Goal: Task Accomplishment & Management: Manage account settings

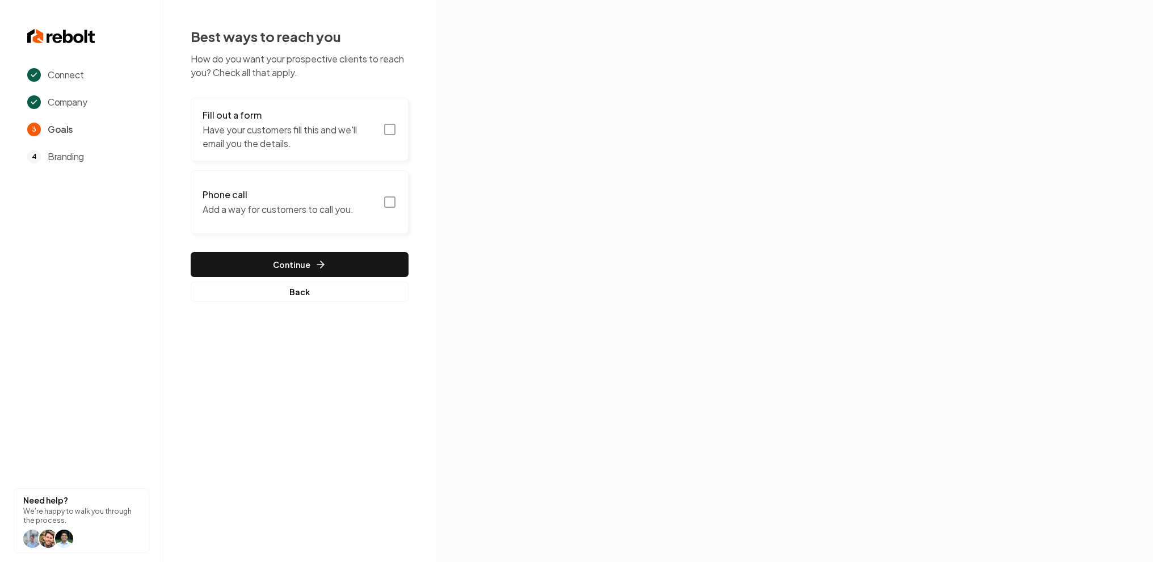
click at [287, 141] on p "Have your customers fill this and we'll email you the details." at bounding box center [290, 136] width 174 height 27
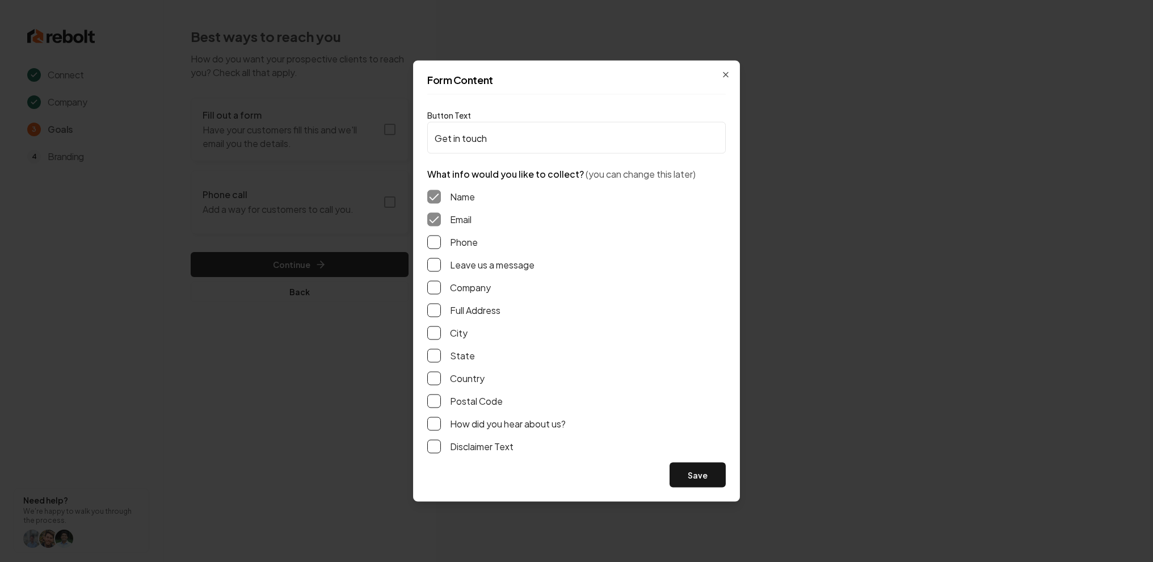
click at [460, 246] on label "Phone" at bounding box center [464, 242] width 28 height 14
click at [441, 246] on button "Phone" at bounding box center [434, 242] width 14 height 14
click at [433, 243] on button "Phone" at bounding box center [434, 242] width 14 height 14
click at [463, 245] on label "Phone" at bounding box center [464, 242] width 28 height 14
click at [441, 245] on button "Phone" at bounding box center [434, 242] width 14 height 14
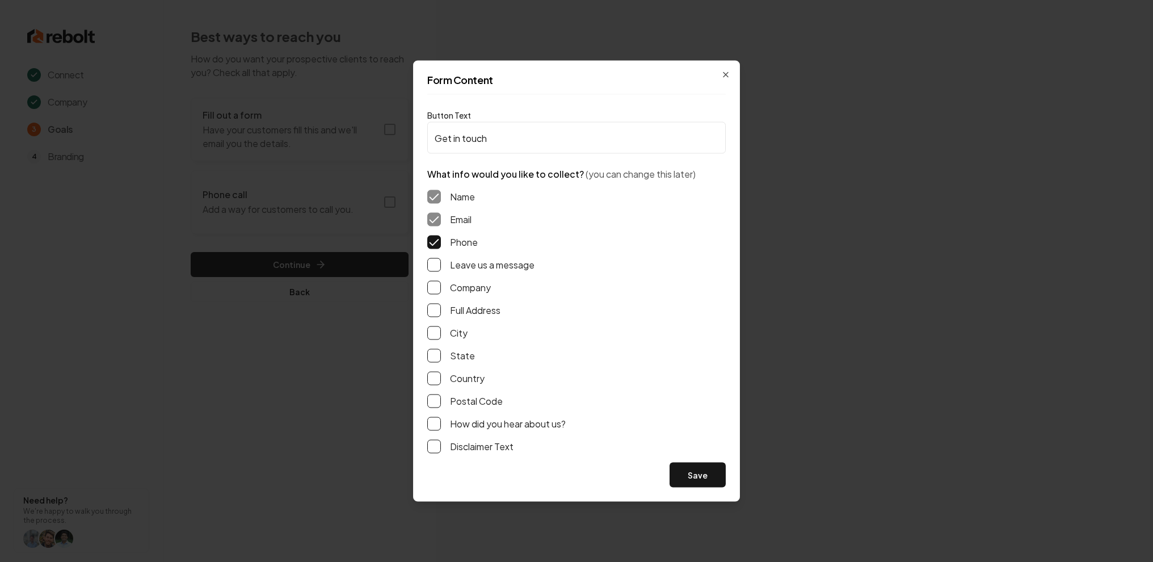
click at [440, 266] on button "Leave us a message" at bounding box center [434, 265] width 14 height 14
click at [440, 290] on button "Company" at bounding box center [434, 288] width 14 height 14
click at [433, 292] on button "Company" at bounding box center [434, 288] width 14 height 14
click at [434, 266] on button "Leave us a message" at bounding box center [434, 265] width 14 height 14
click at [434, 248] on div "Name Email Phone Leave us a message Company Full Address City State Country Pos…" at bounding box center [576, 321] width 298 height 281
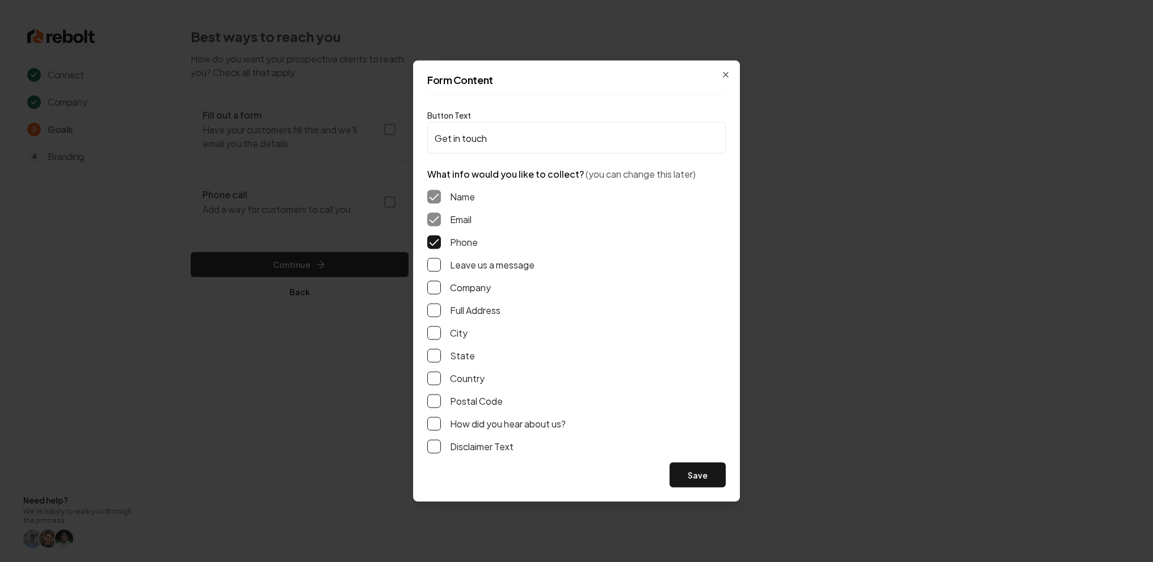
click at [434, 241] on button "Phone" at bounding box center [434, 242] width 14 height 14
click at [465, 134] on input "Get in touch" at bounding box center [576, 138] width 298 height 32
click at [521, 134] on input "Get in touch" at bounding box center [576, 138] width 298 height 32
click at [526, 96] on div "Form Content Button Text Get in touch What info would you like to collect? (you…" at bounding box center [576, 281] width 327 height 441
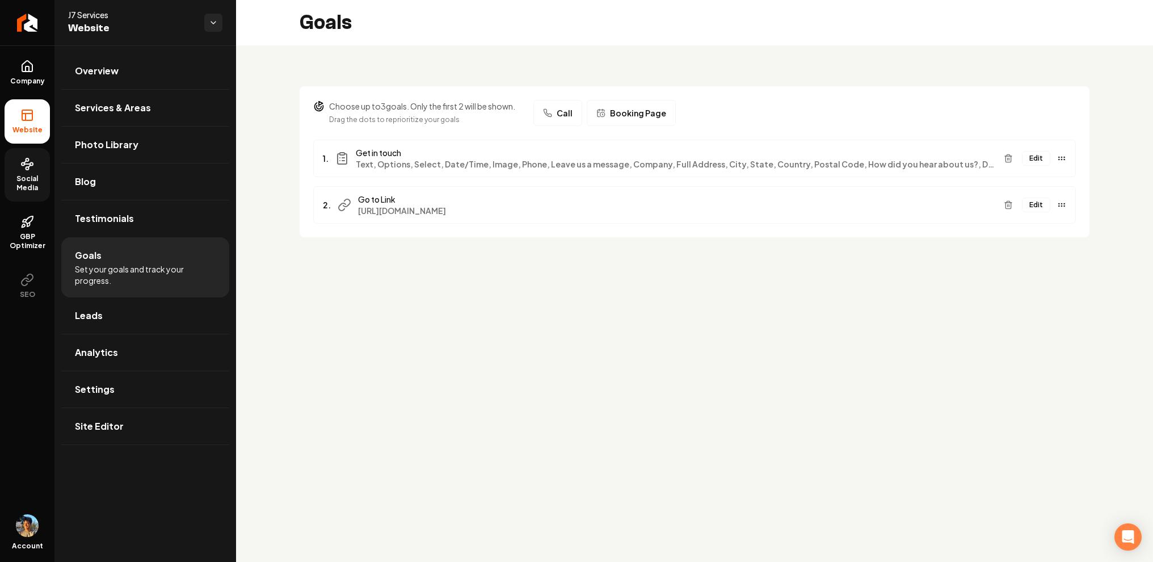
click at [28, 171] on link "Social Media" at bounding box center [27, 174] width 45 height 53
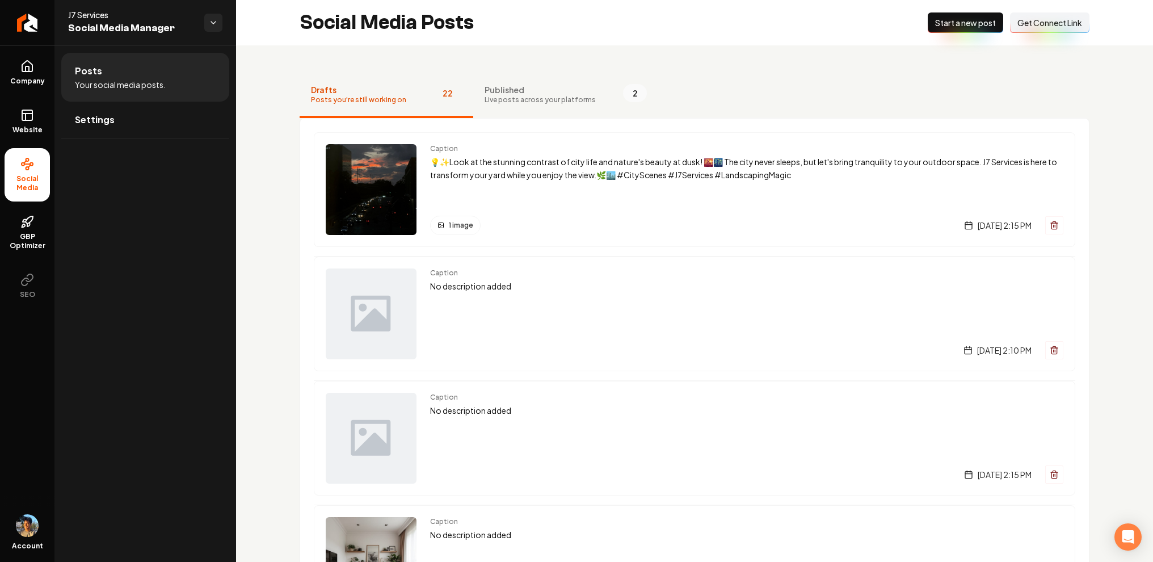
click at [980, 27] on span "Start a new post" at bounding box center [965, 22] width 61 height 11
click at [529, 97] on span "Live posts across your platforms" at bounding box center [539, 99] width 111 height 9
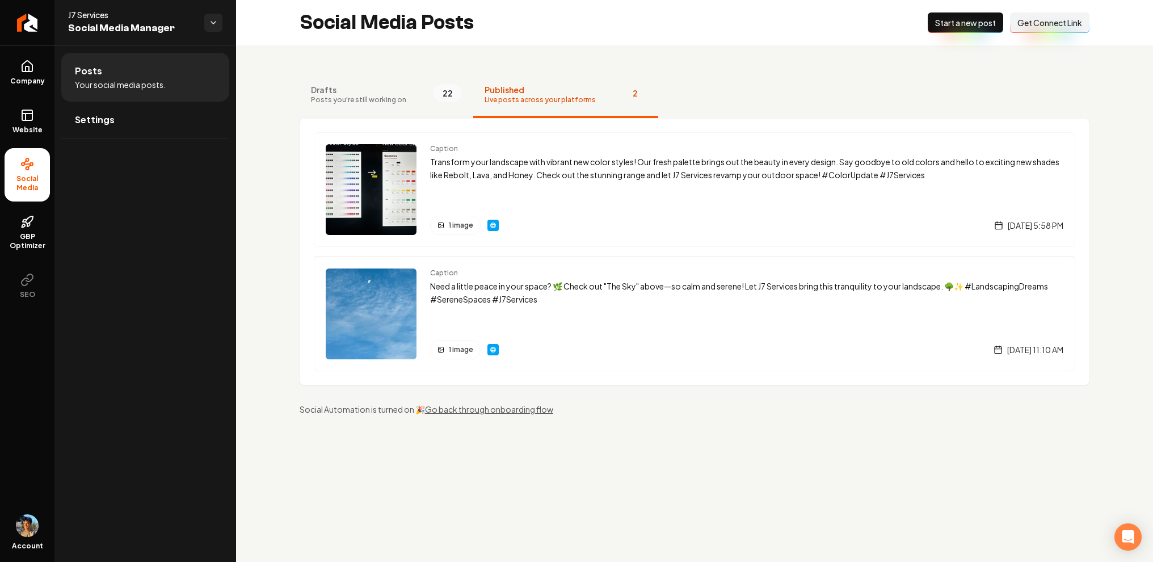
click at [405, 109] on button "Drafts Posts you're still working on 22" at bounding box center [387, 95] width 174 height 45
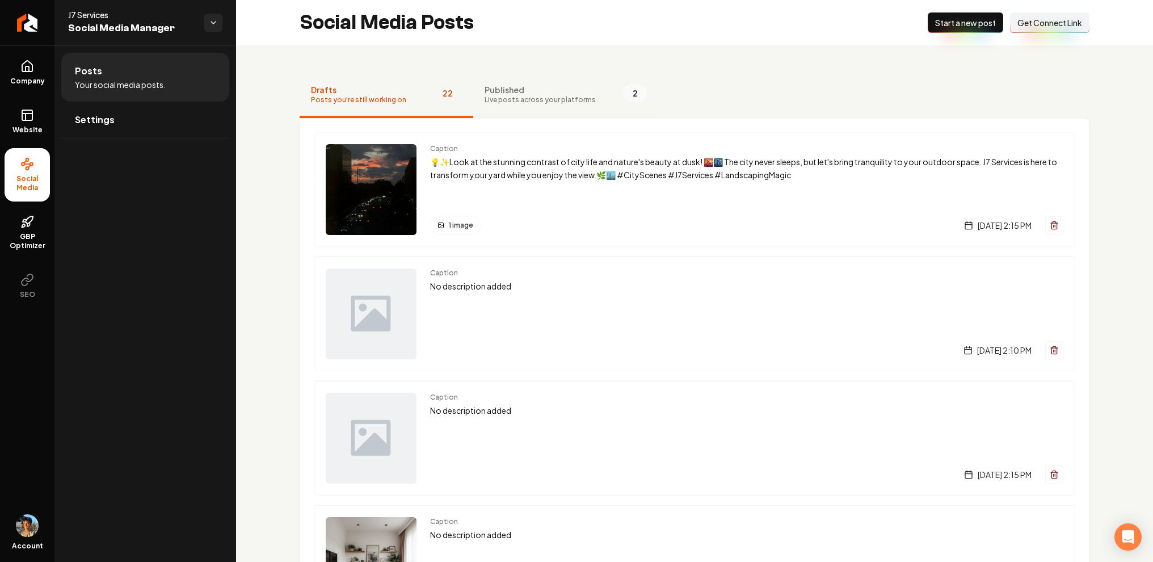
click at [566, 89] on span "Published" at bounding box center [539, 89] width 111 height 11
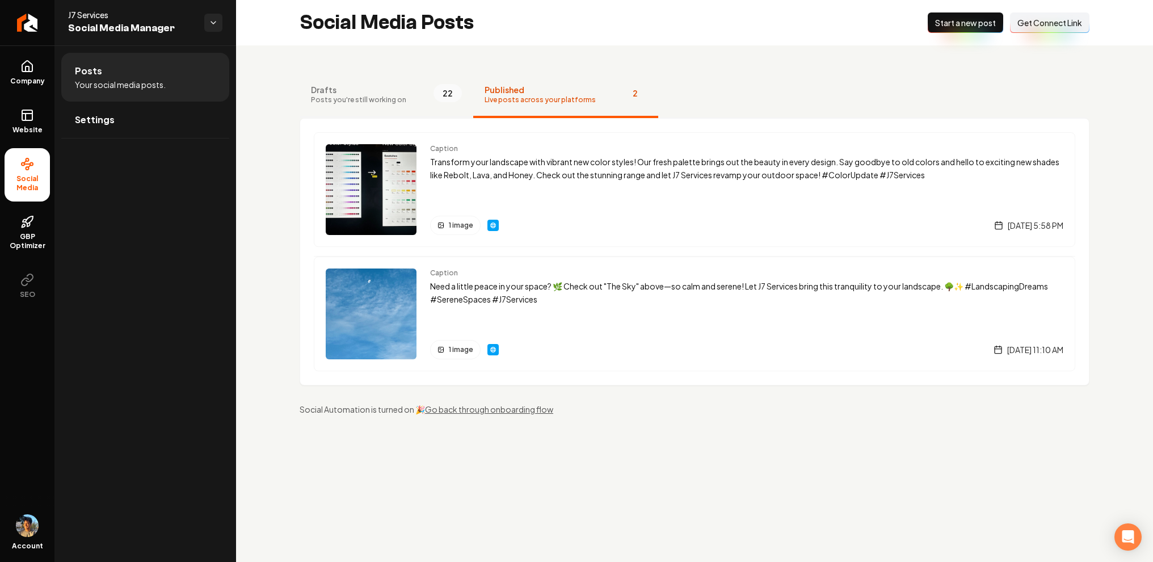
click at [401, 94] on button "Drafts Posts you're still working on 22" at bounding box center [387, 95] width 174 height 45
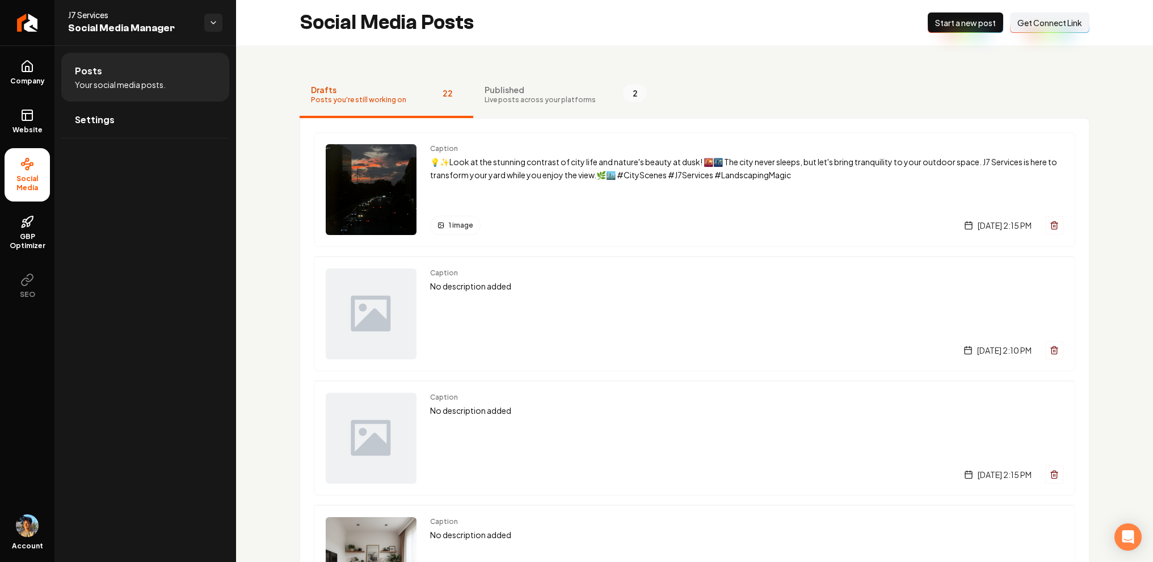
click at [967, 31] on button "New Post Start a new post" at bounding box center [965, 22] width 75 height 20
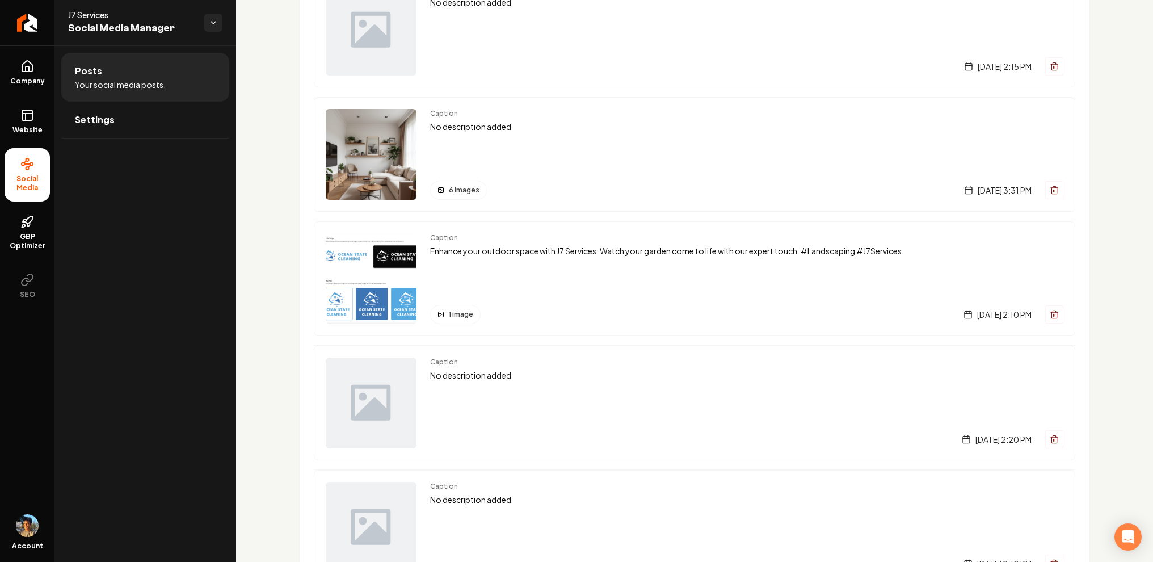
scroll to position [412, 0]
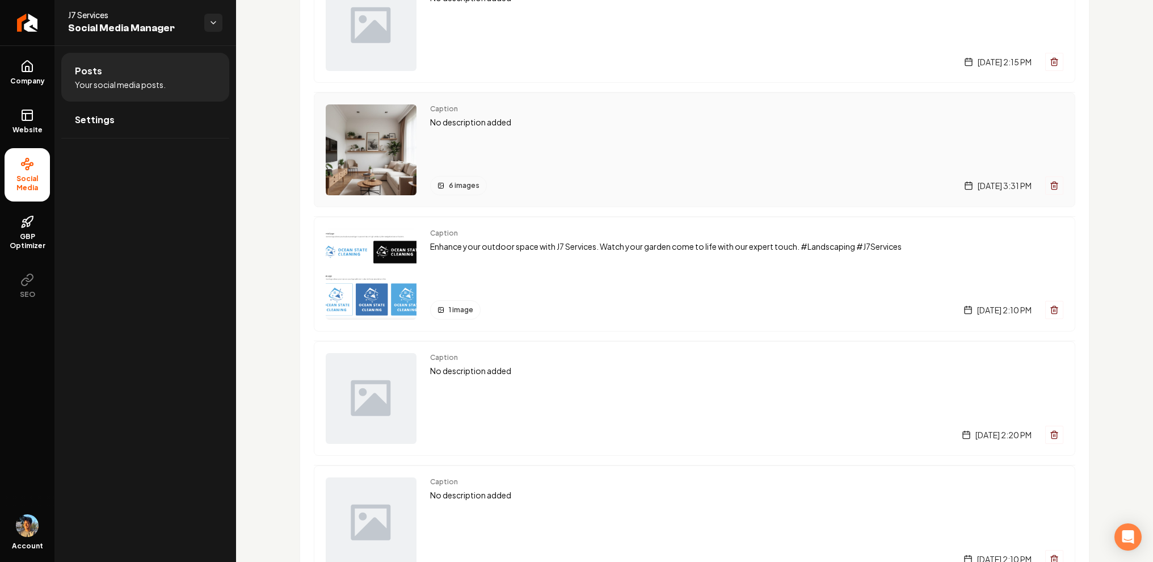
click at [1055, 186] on icon "Main content area" at bounding box center [1054, 185] width 9 height 9
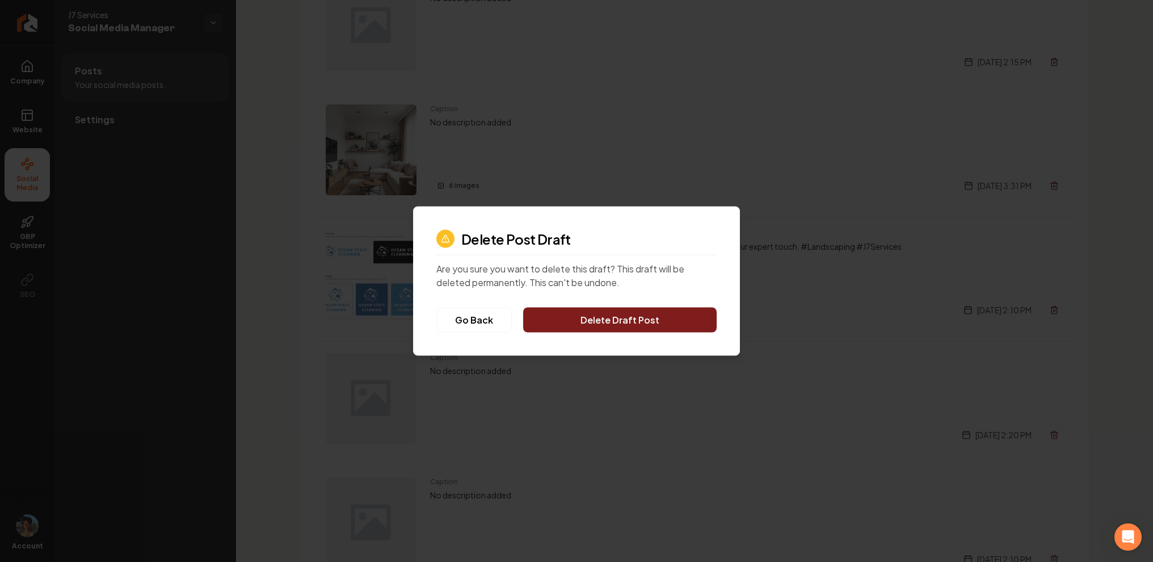
click at [560, 323] on button "Delete Draft Post" at bounding box center [619, 319] width 193 height 25
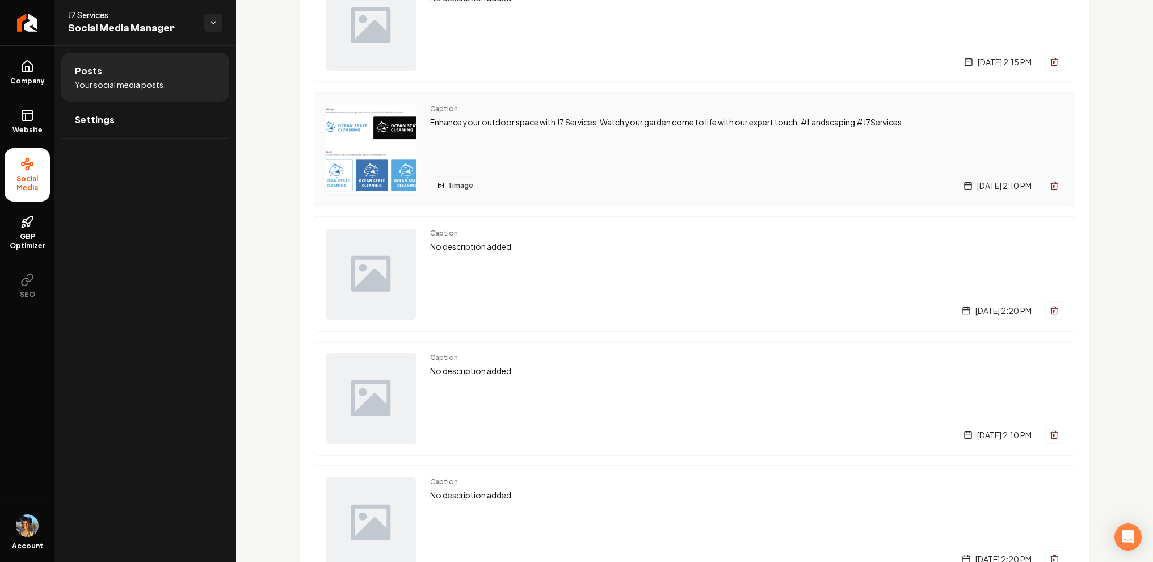
click at [1051, 186] on icon "Main content area" at bounding box center [1053, 186] width 5 height 6
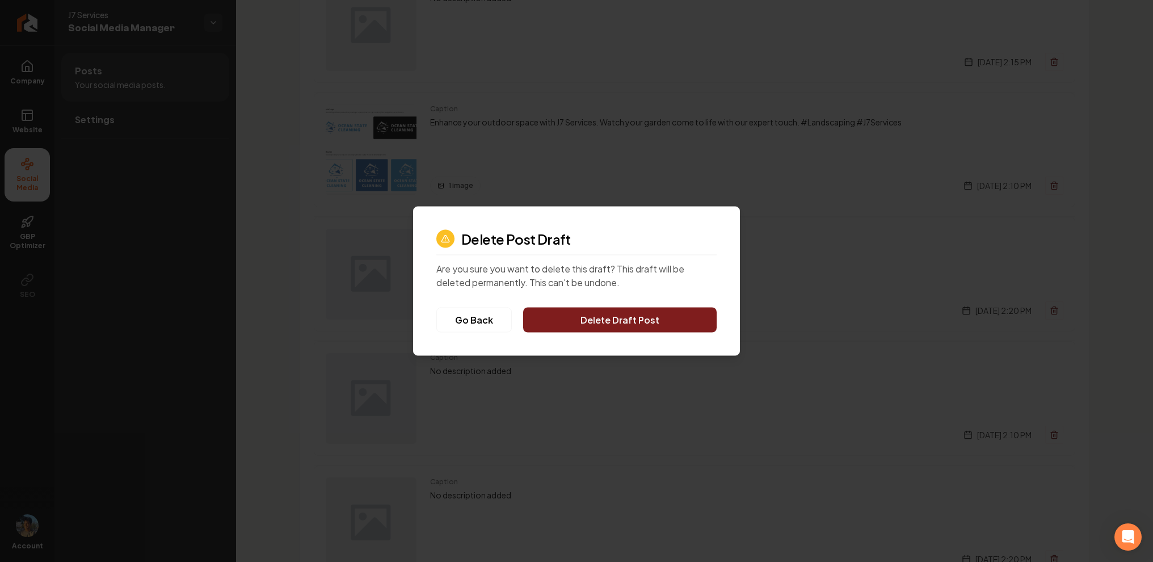
click at [676, 316] on button "Delete Draft Post" at bounding box center [619, 319] width 193 height 25
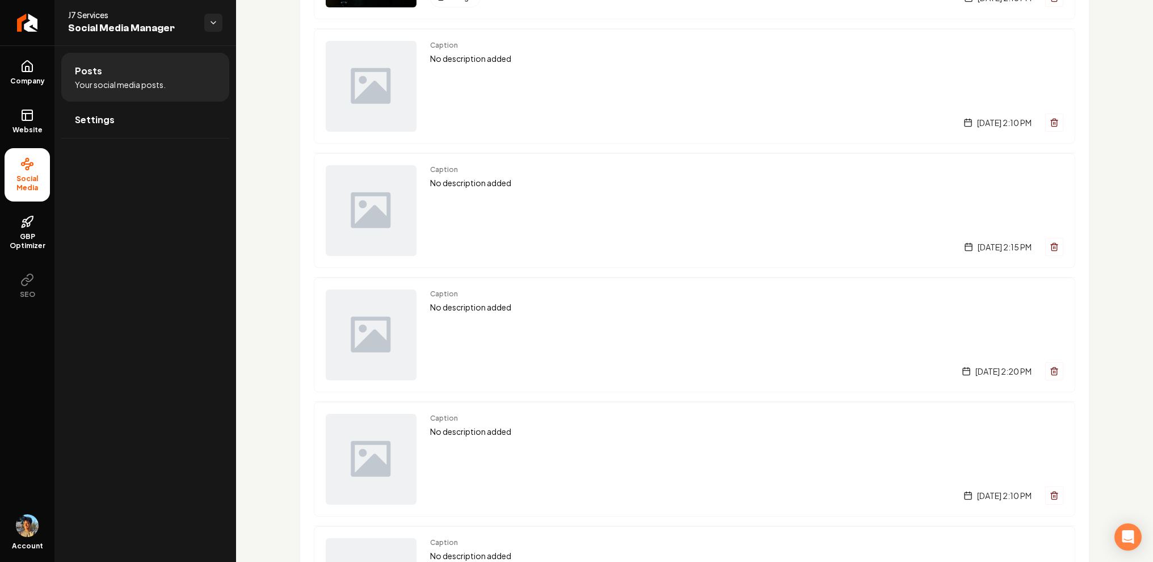
scroll to position [188, 0]
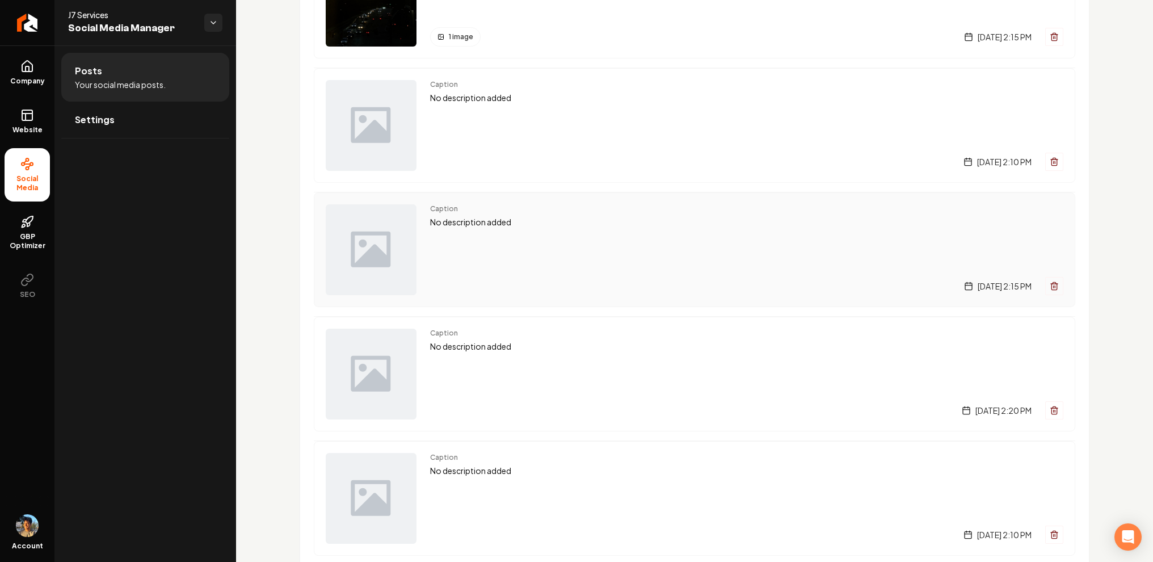
click at [1054, 285] on icon "Main content area" at bounding box center [1054, 285] width 9 height 9
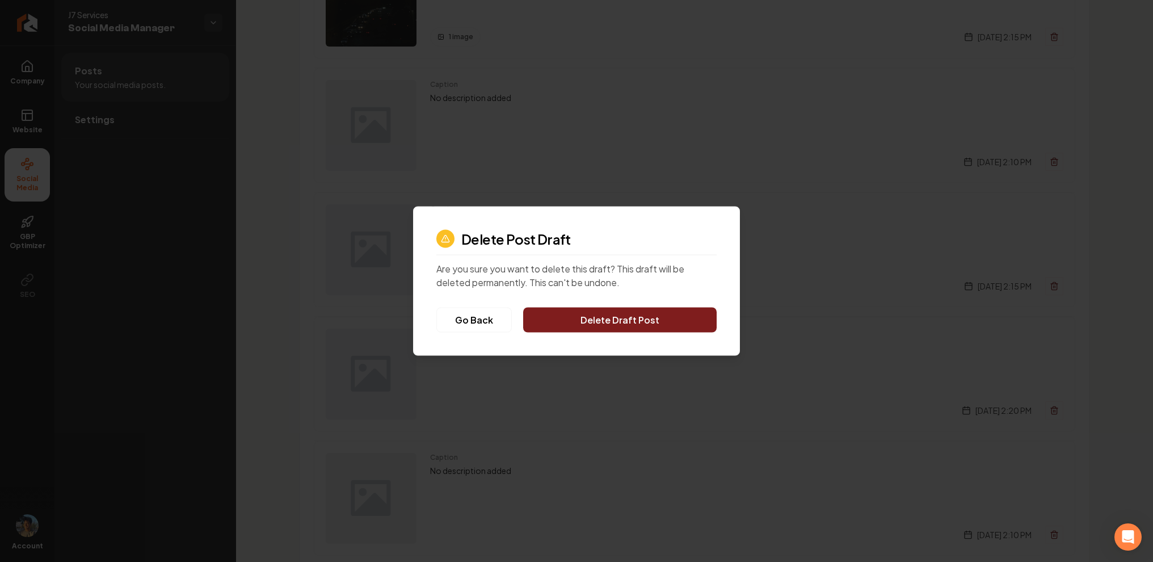
click at [684, 321] on button "Delete Draft Post" at bounding box center [619, 319] width 193 height 25
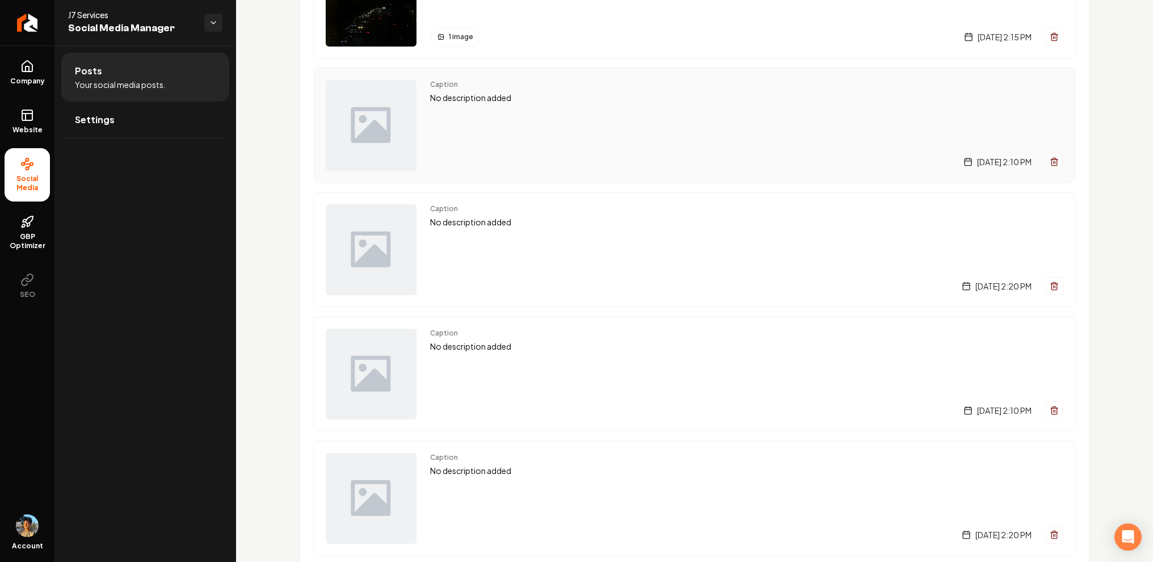
click at [1052, 165] on icon "Main content area" at bounding box center [1053, 162] width 5 height 6
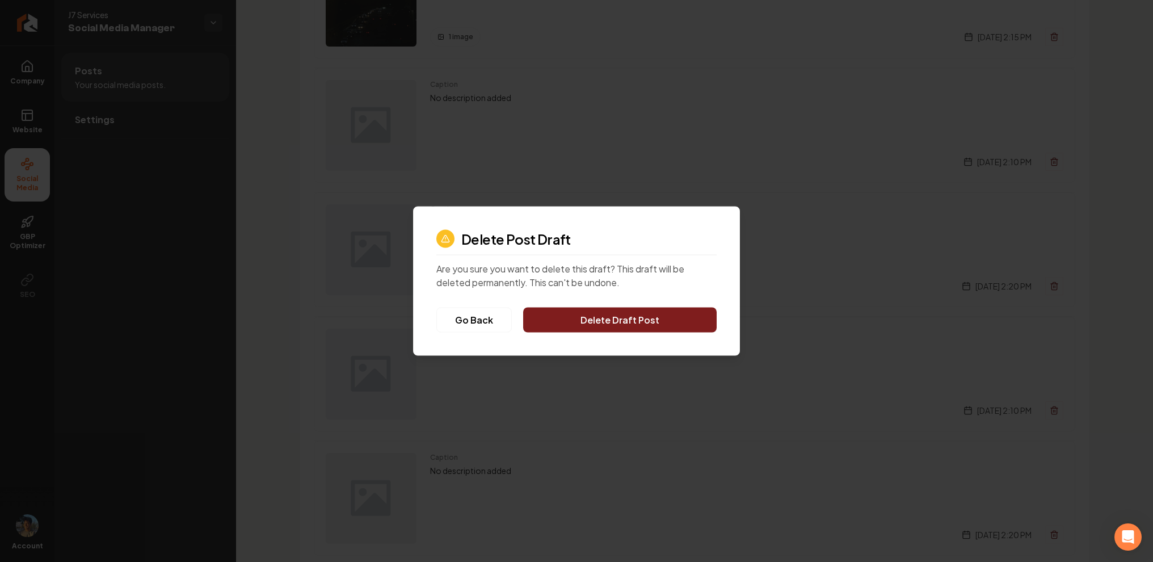
click at [596, 319] on button "Delete Draft Post" at bounding box center [619, 319] width 193 height 25
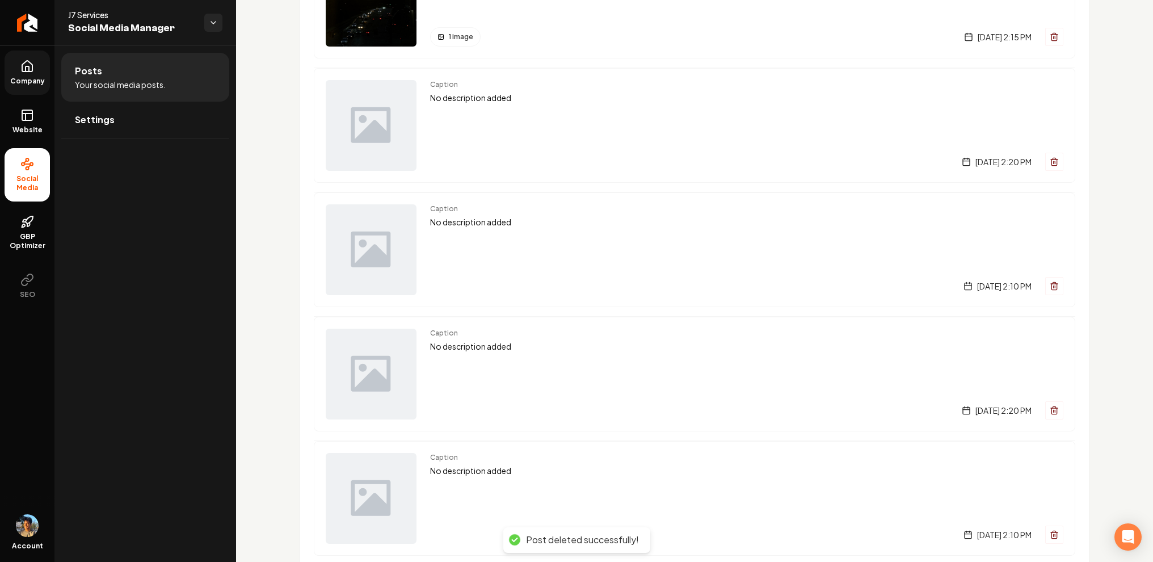
click at [28, 69] on icon at bounding box center [27, 68] width 3 height 5
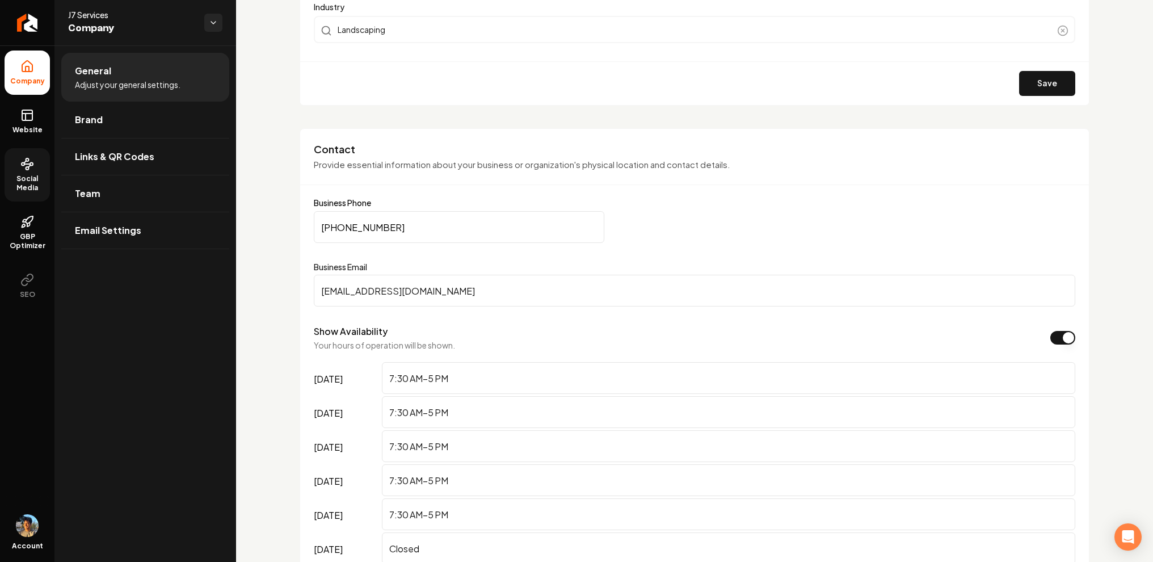
scroll to position [449, 0]
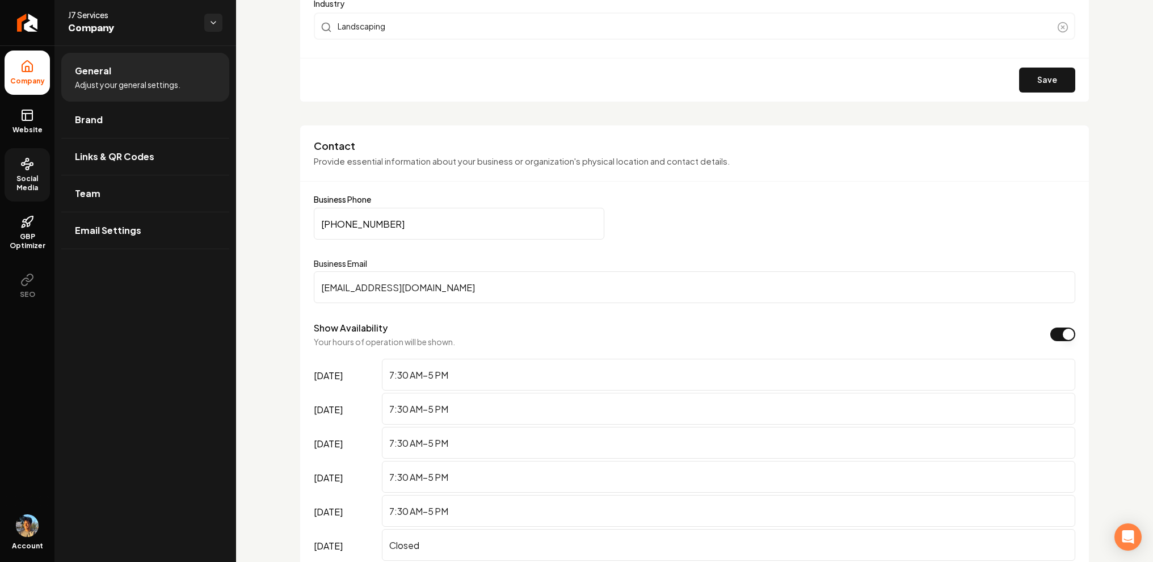
click at [32, 166] on icon at bounding box center [27, 164] width 14 height 14
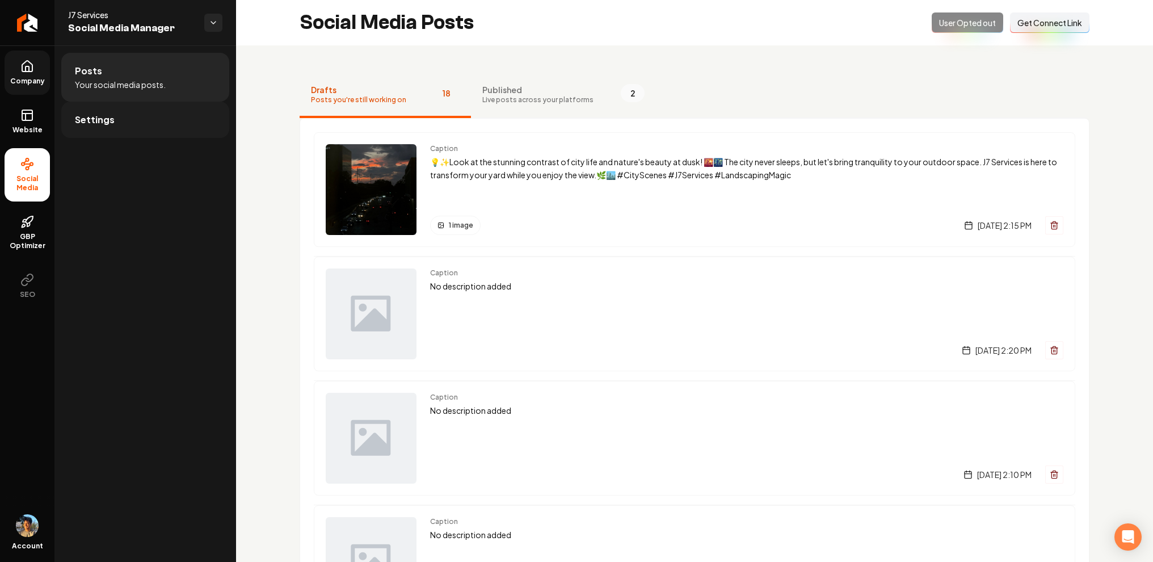
click at [178, 123] on link "Settings" at bounding box center [145, 120] width 168 height 36
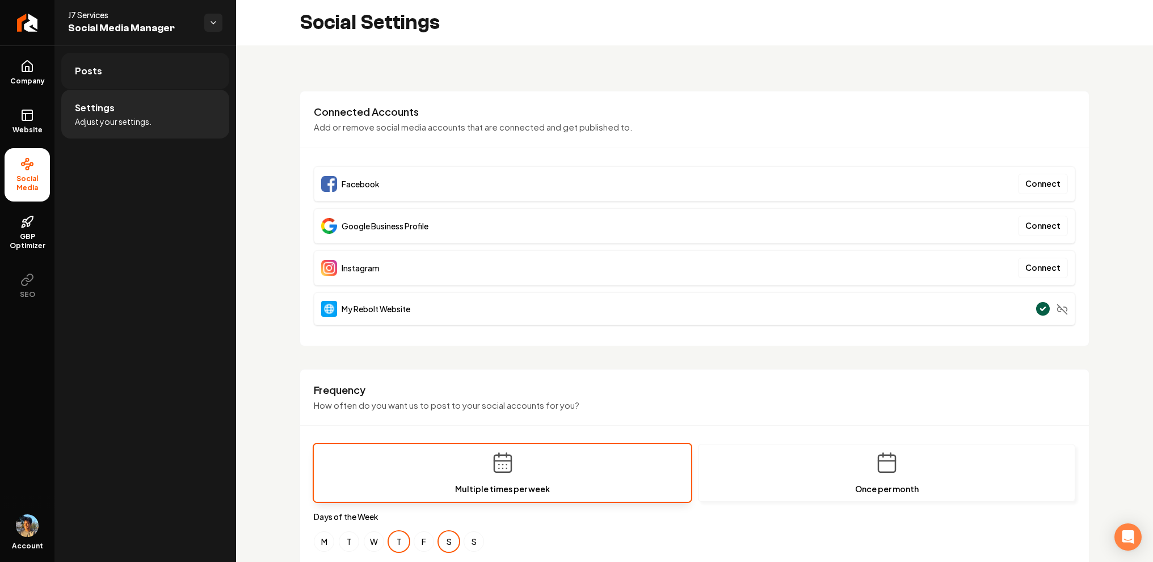
click at [102, 65] on link "Posts" at bounding box center [145, 71] width 168 height 36
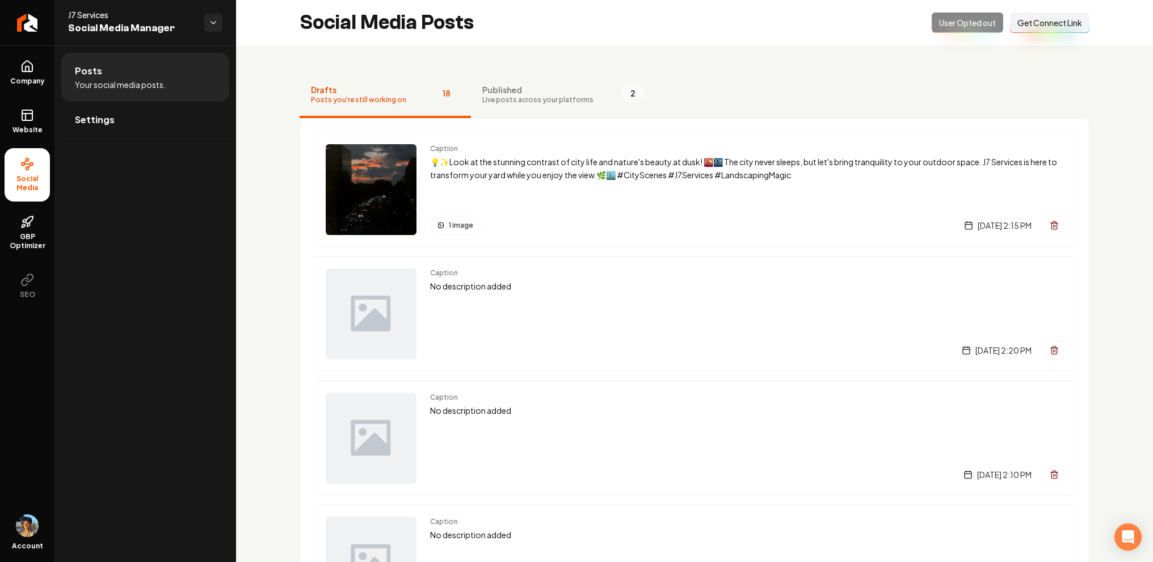
click at [960, 22] on div "Opted Out User Opted out Connect Link Get Connect Link" at bounding box center [1011, 22] width 158 height 20
click at [117, 119] on link "Settings" at bounding box center [145, 120] width 168 height 36
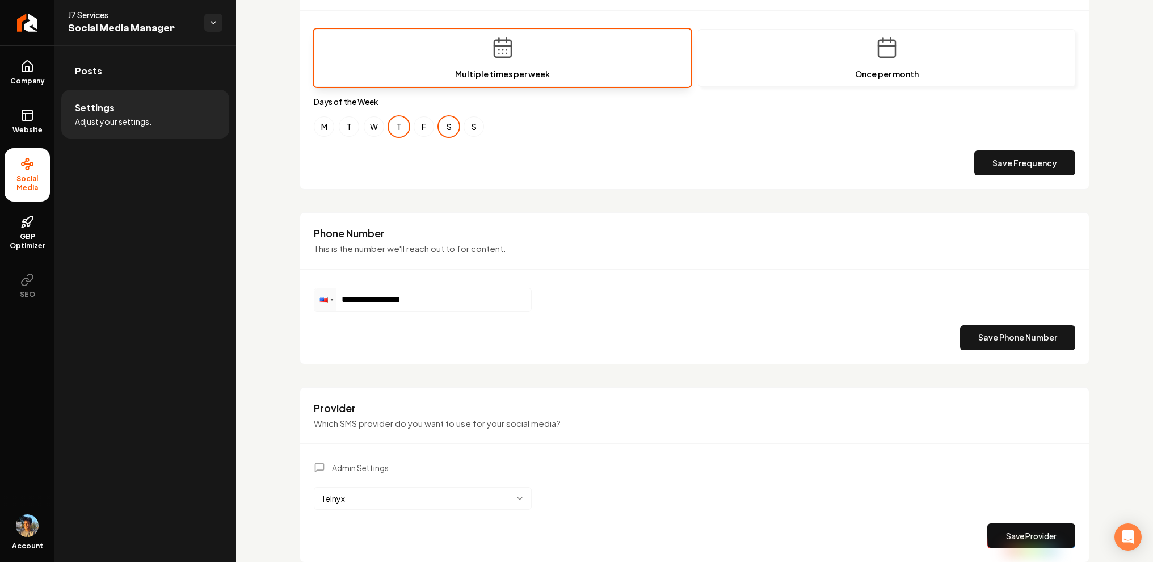
scroll to position [433, 0]
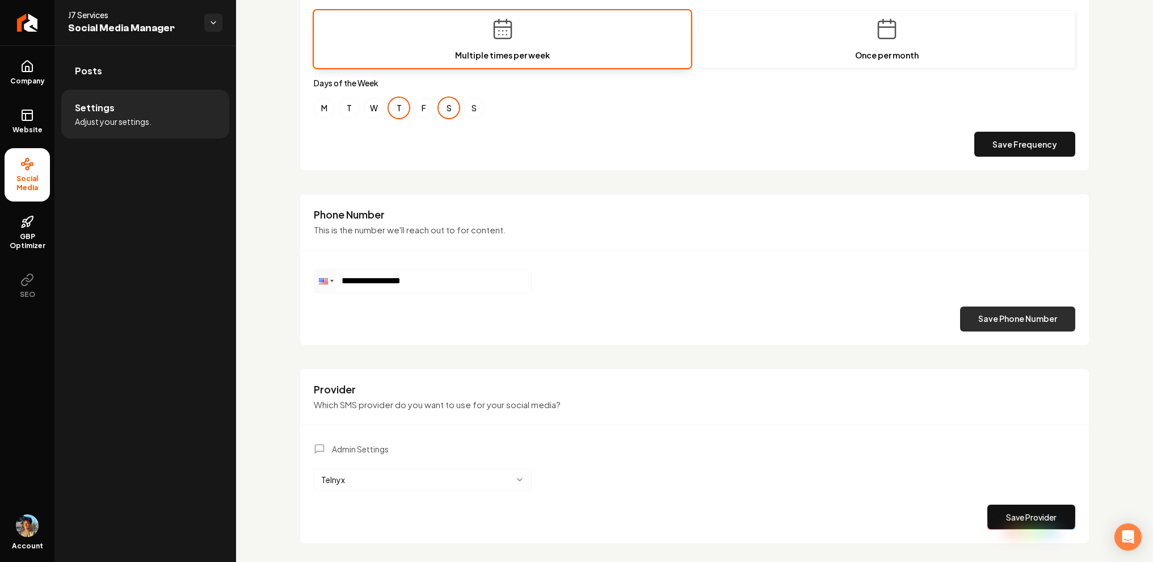
click at [1005, 325] on button "Save Phone Number" at bounding box center [1017, 318] width 115 height 25
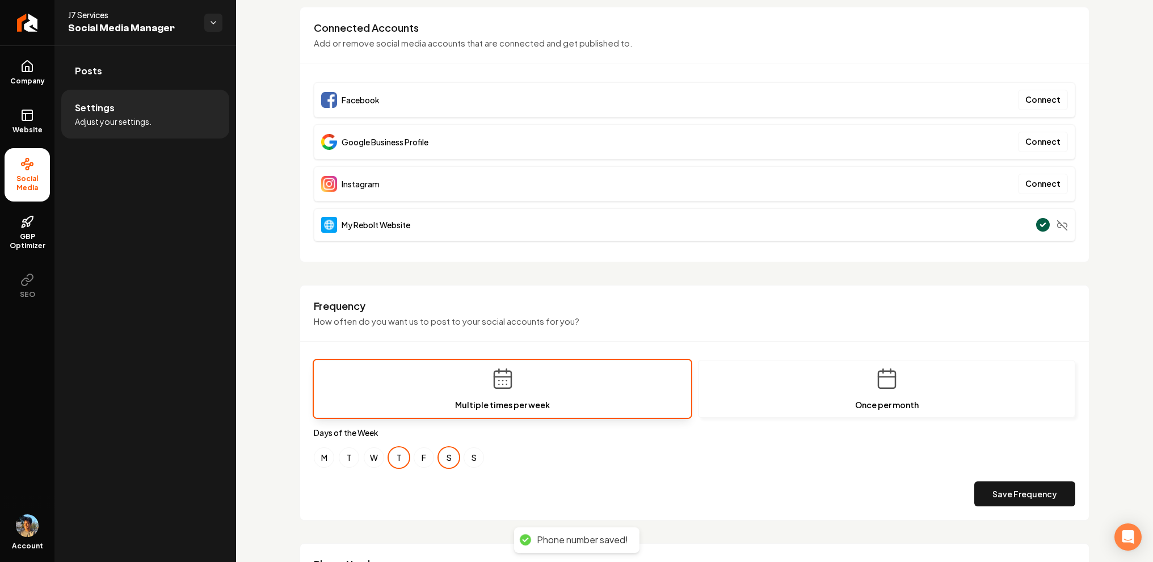
scroll to position [0, 0]
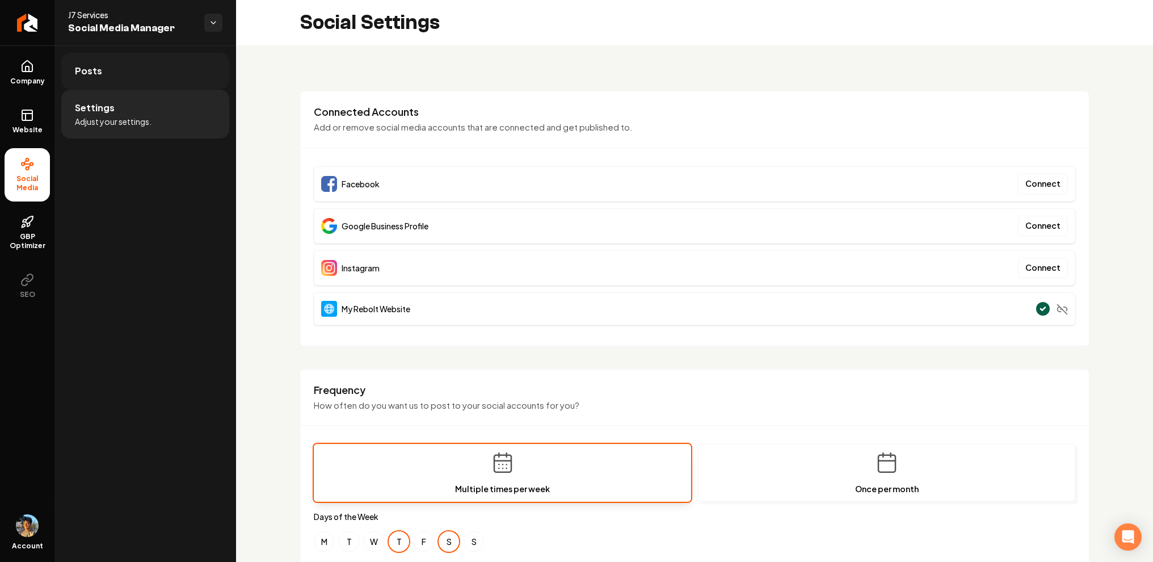
click at [126, 65] on link "Posts" at bounding box center [145, 71] width 168 height 36
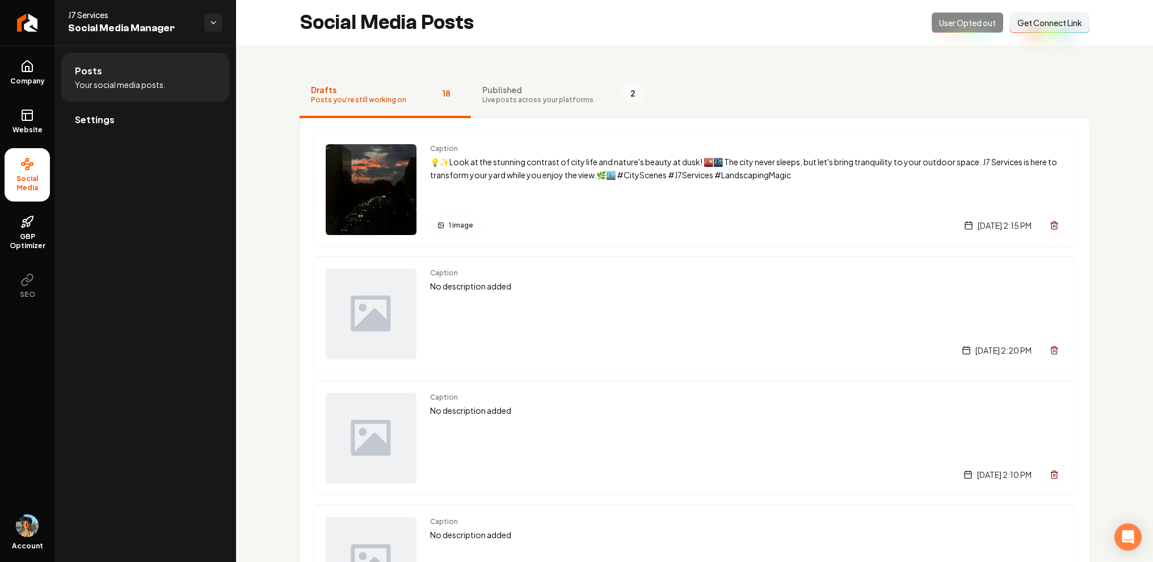
click at [971, 23] on div "Opted Out User Opted out Connect Link Get Connect Link" at bounding box center [1011, 22] width 158 height 20
click at [1032, 24] on span "Get Connect Link" at bounding box center [1049, 22] width 65 height 11
click at [1056, 27] on span "Get Connect Link" at bounding box center [1049, 22] width 65 height 11
click at [532, 86] on span "Published" at bounding box center [537, 89] width 111 height 11
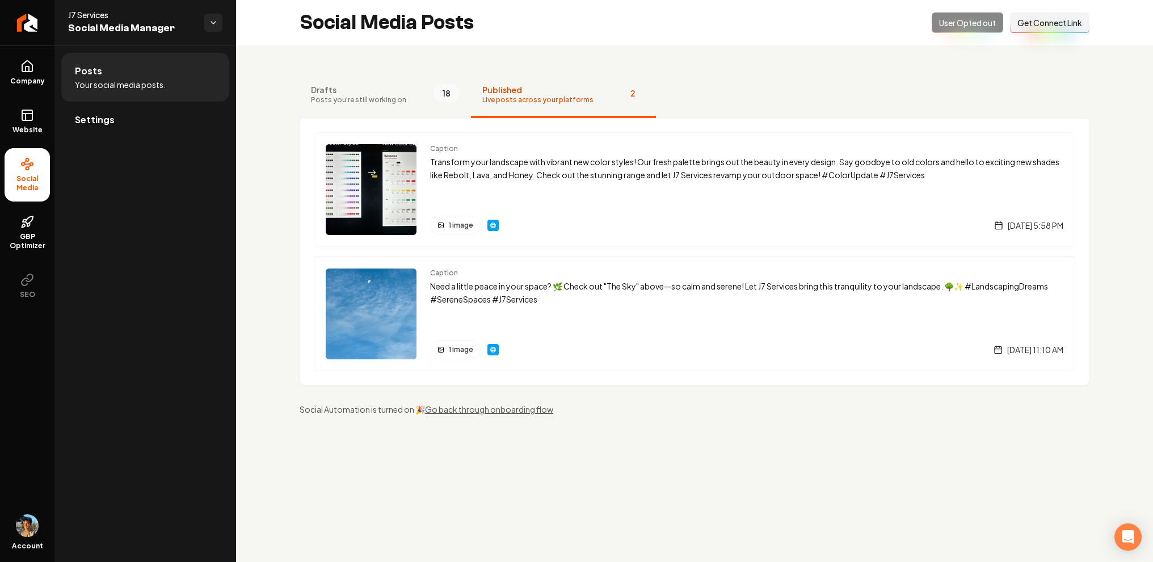
click at [374, 101] on span "Posts you're still working on" at bounding box center [358, 99] width 95 height 9
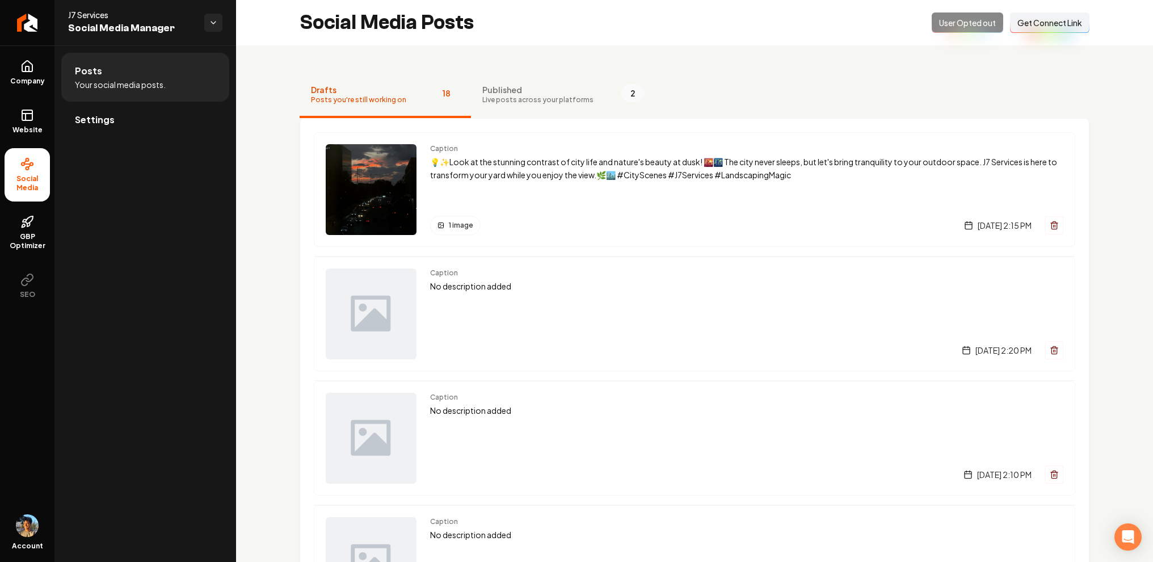
click at [977, 18] on div "Opted Out User Opted out Connect Link Get Connect Link" at bounding box center [1011, 22] width 158 height 20
click at [966, 18] on div "Opted Out User Opted out Connect Link Get Connect Link" at bounding box center [1011, 22] width 158 height 20
click at [106, 110] on link "Settings" at bounding box center [145, 120] width 168 height 36
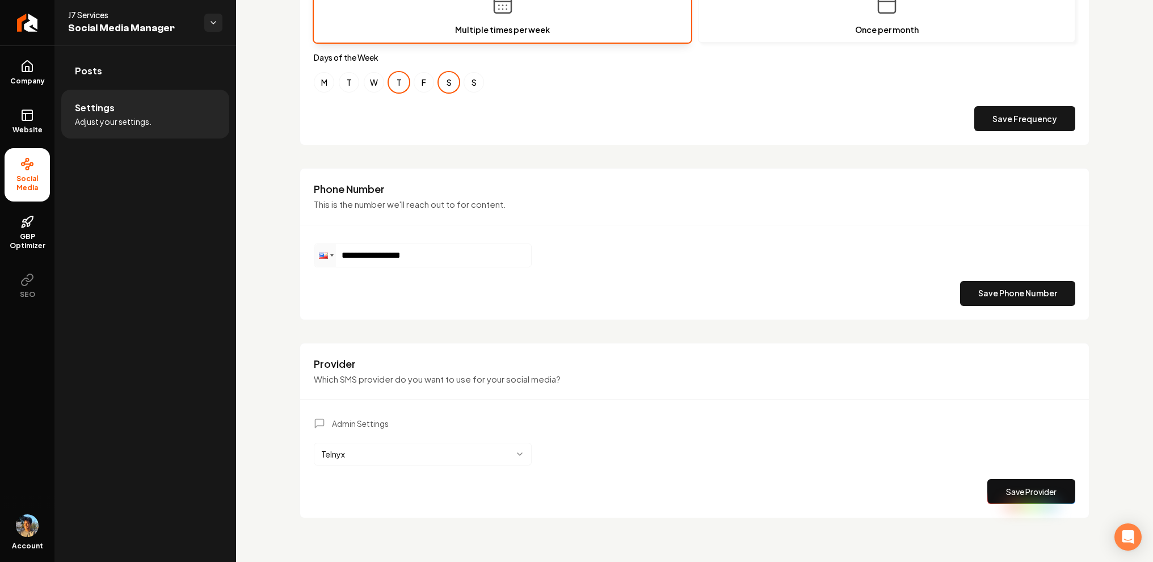
scroll to position [461, 0]
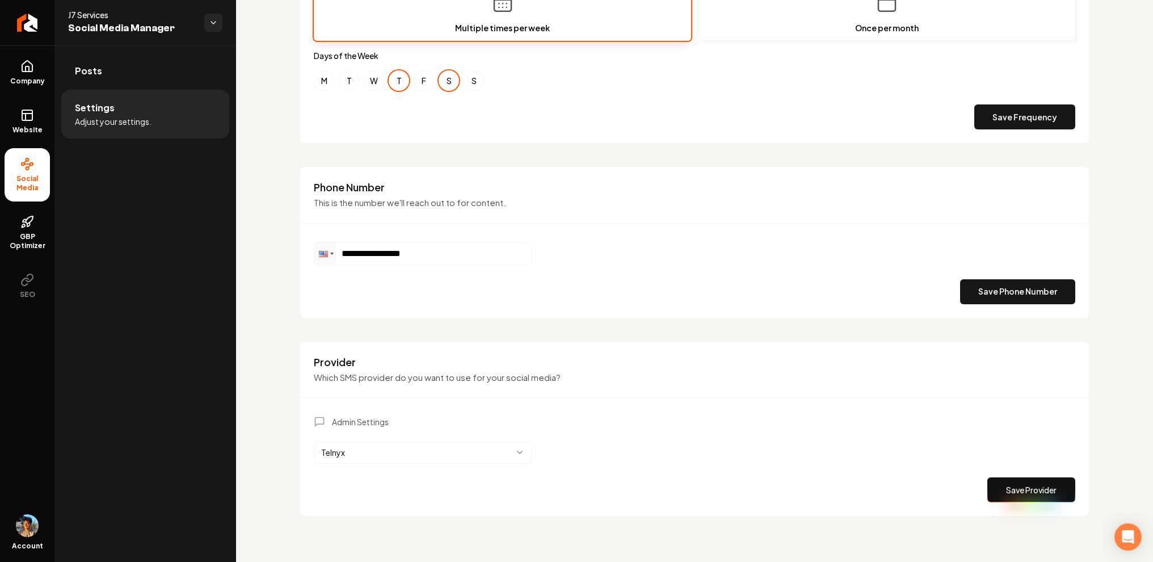
click at [509, 449] on html "**********" at bounding box center [576, 281] width 1153 height 562
click at [499, 407] on html "**********" at bounding box center [576, 281] width 1153 height 562
click at [306, 297] on div "**********" at bounding box center [695, 242] width 790 height 152
click at [138, 82] on link "Posts" at bounding box center [145, 71] width 168 height 36
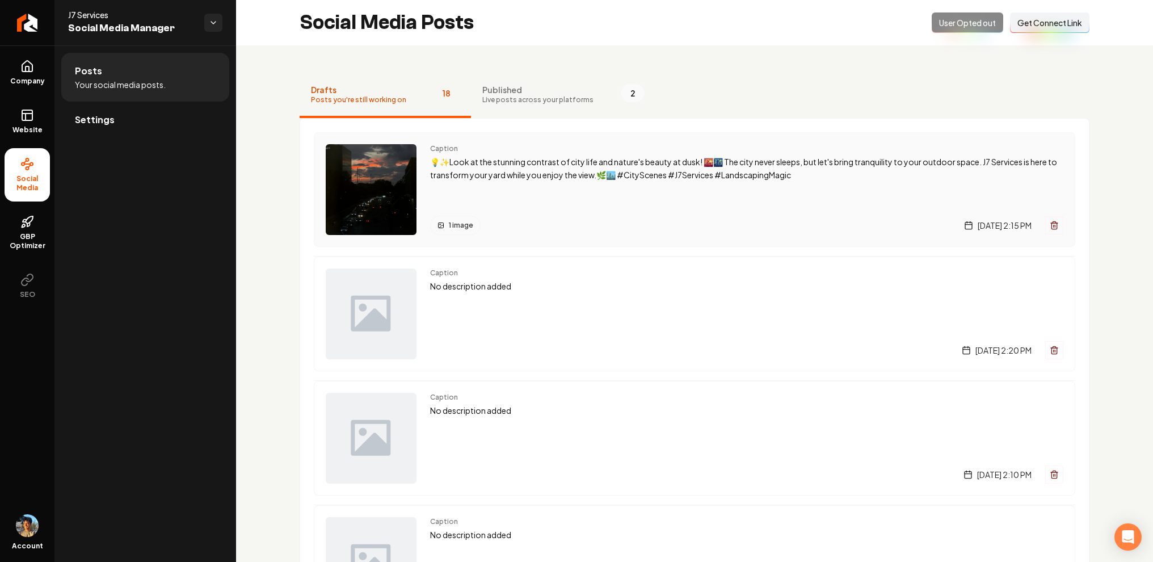
click at [478, 174] on p "💡✨Look at the stunning contrast of city life and nature's beauty at dusk! 🌇🌃 Th…" at bounding box center [746, 168] width 633 height 26
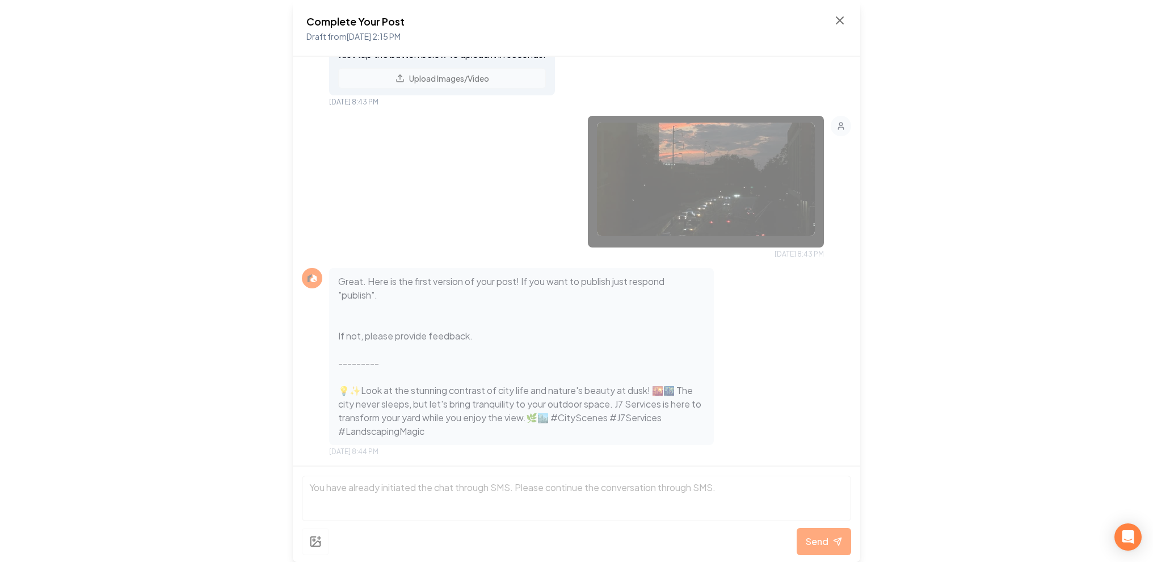
scroll to position [767, 0]
click at [841, 19] on icon at bounding box center [840, 21] width 14 height 14
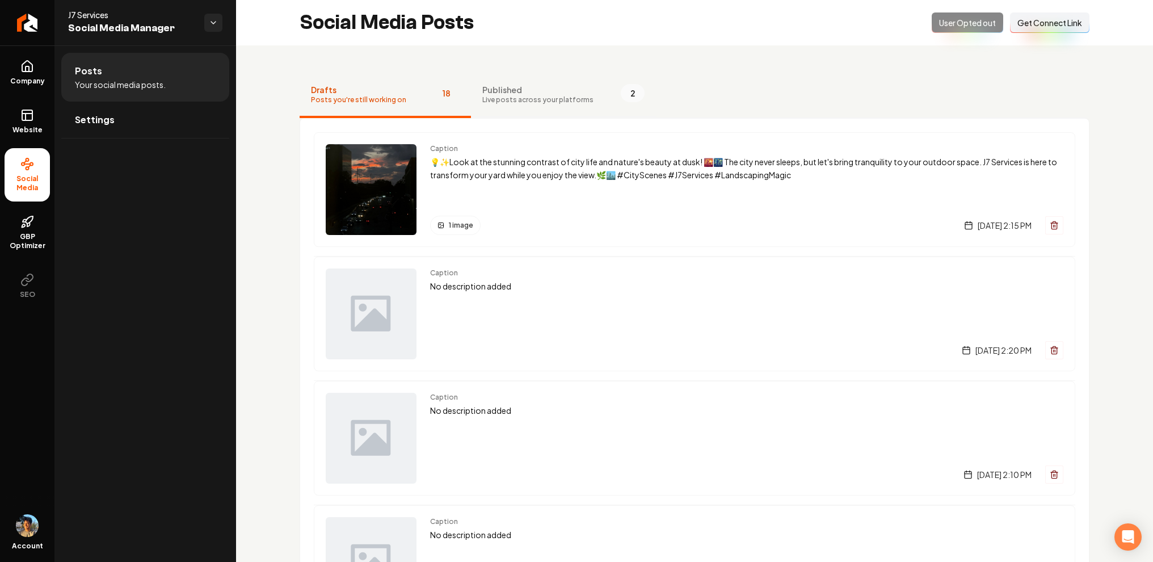
click at [530, 86] on span "Published" at bounding box center [537, 89] width 111 height 11
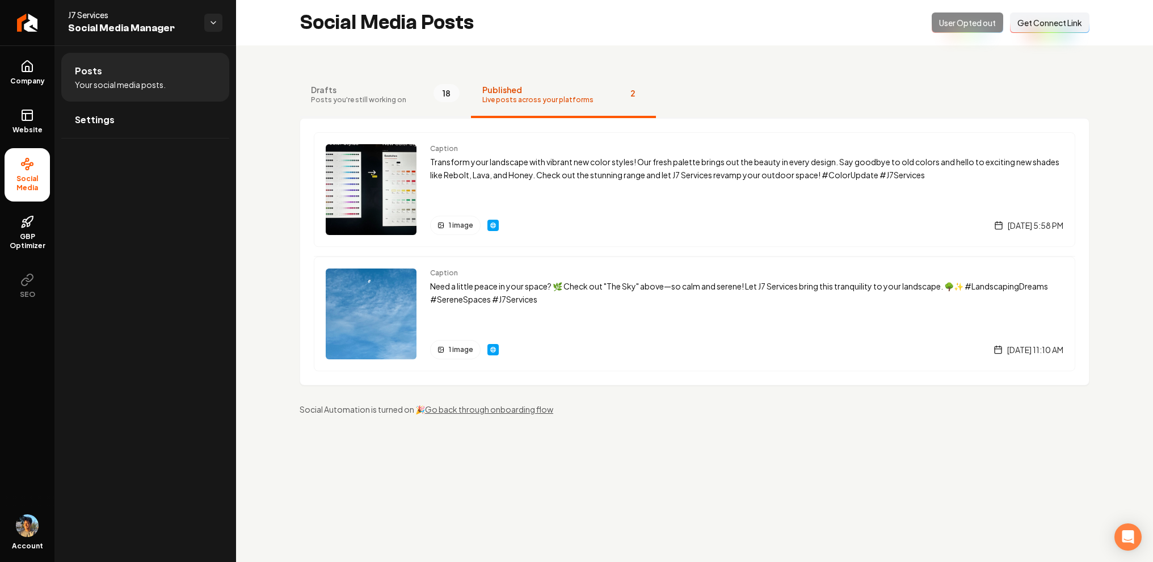
click at [351, 91] on span "Drafts" at bounding box center [358, 89] width 95 height 11
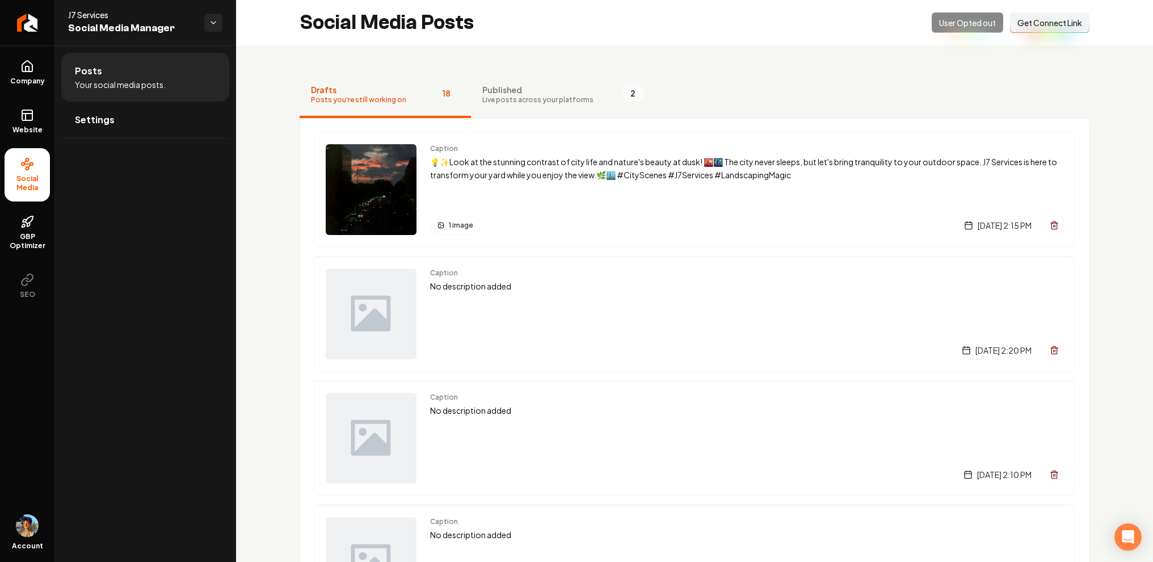
click at [880, 97] on nav "Drafts Posts you're still working on 18 Published Live posts across your platfo…" at bounding box center [695, 95] width 790 height 45
click at [1040, 25] on span "Get Connect Link" at bounding box center [1049, 22] width 65 height 11
click at [20, 26] on icon "Return to dashboard" at bounding box center [27, 23] width 18 height 18
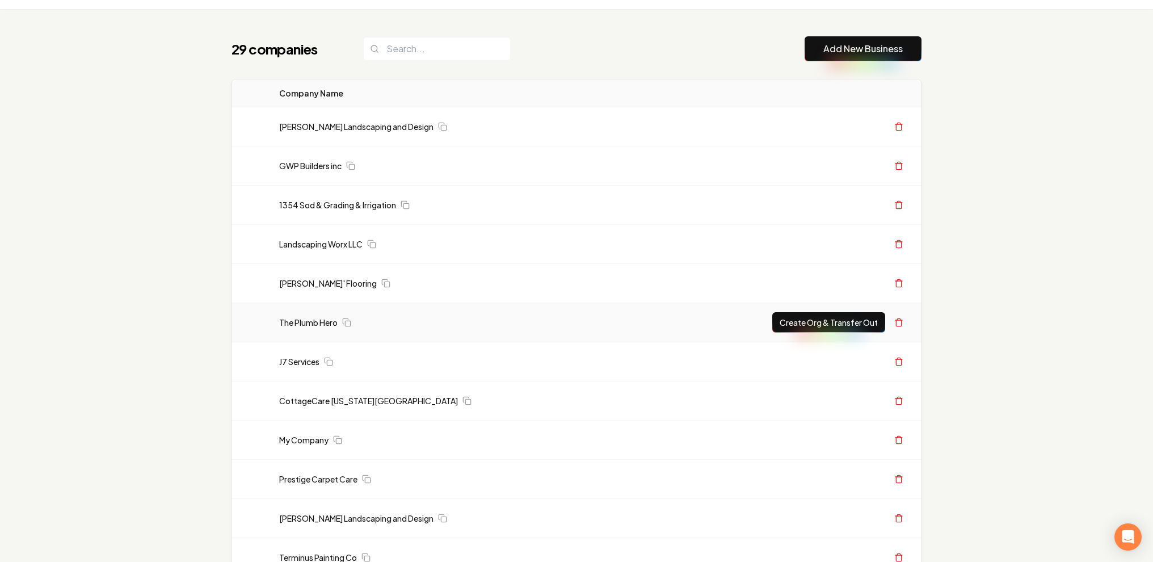
scroll to position [36, 0]
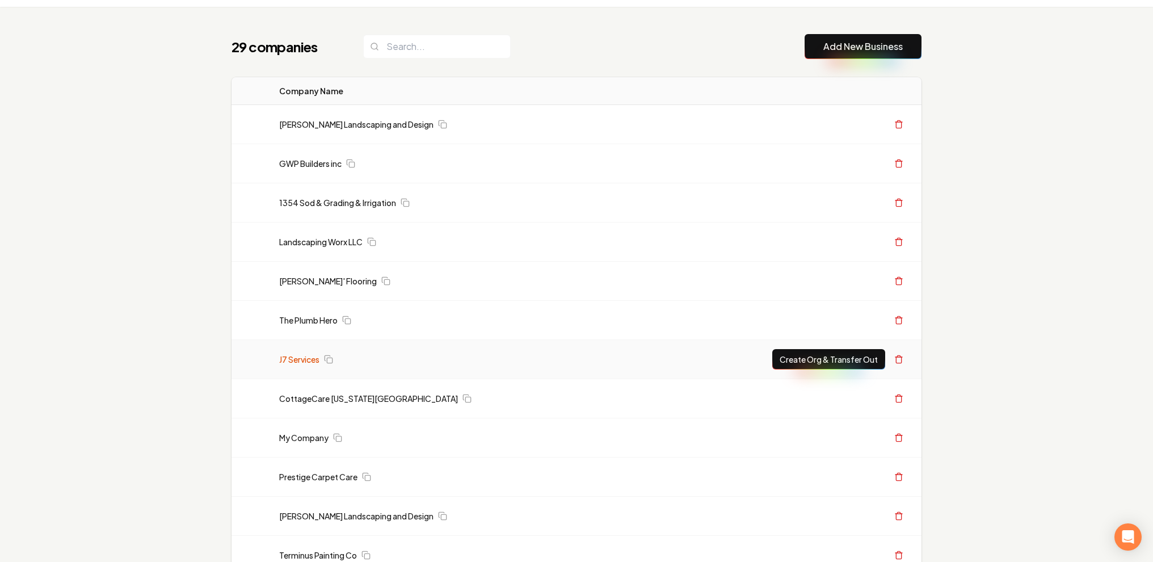
click at [306, 356] on link "J7 Services" at bounding box center [299, 358] width 40 height 11
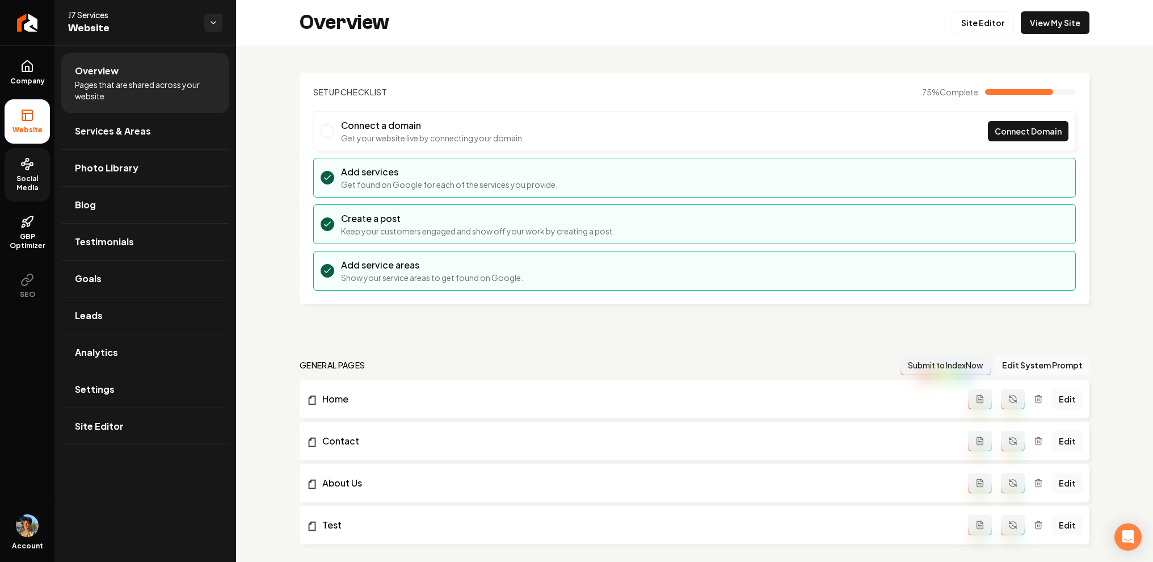
click at [21, 182] on span "Social Media" at bounding box center [27, 183] width 45 height 18
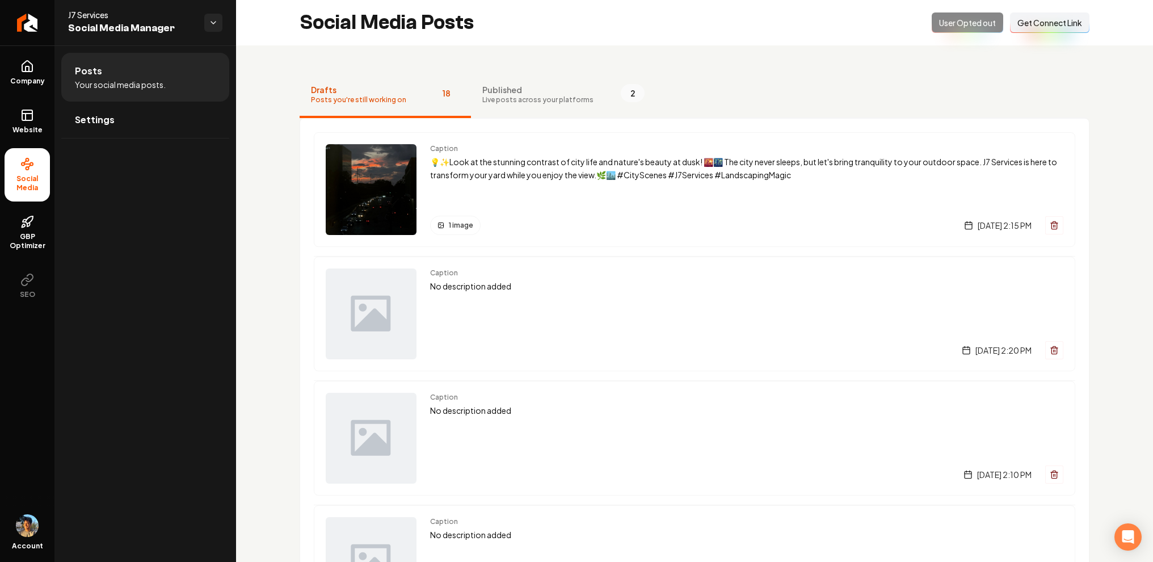
click at [1043, 28] on button "Connect Link Get Connect Link" at bounding box center [1049, 22] width 79 height 20
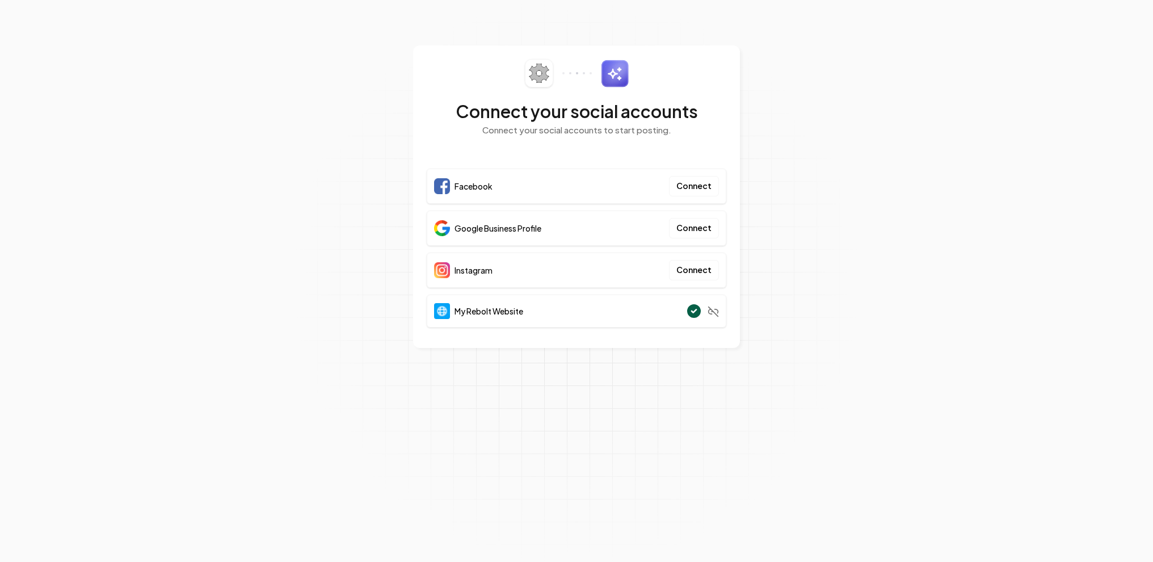
click at [646, 311] on div "My Rebolt Website" at bounding box center [577, 310] width 300 height 33
click at [486, 307] on span "My Rebolt Website" at bounding box center [488, 310] width 69 height 11
click at [697, 310] on circle at bounding box center [693, 310] width 15 height 15
click at [716, 310] on icon at bounding box center [712, 311] width 11 height 11
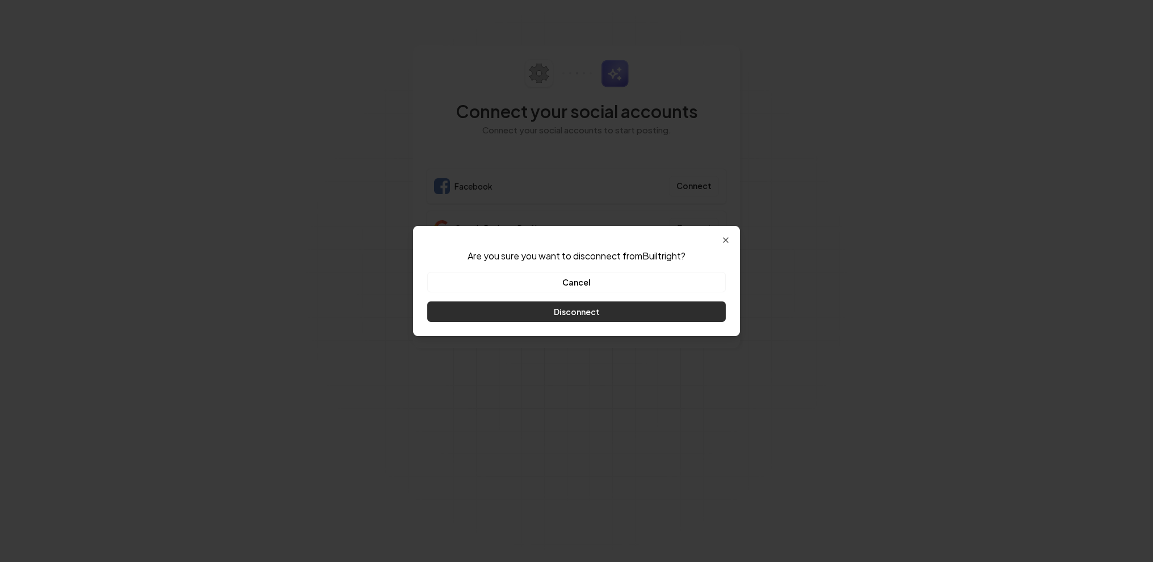
click at [604, 310] on button "Disconnect" at bounding box center [576, 311] width 298 height 20
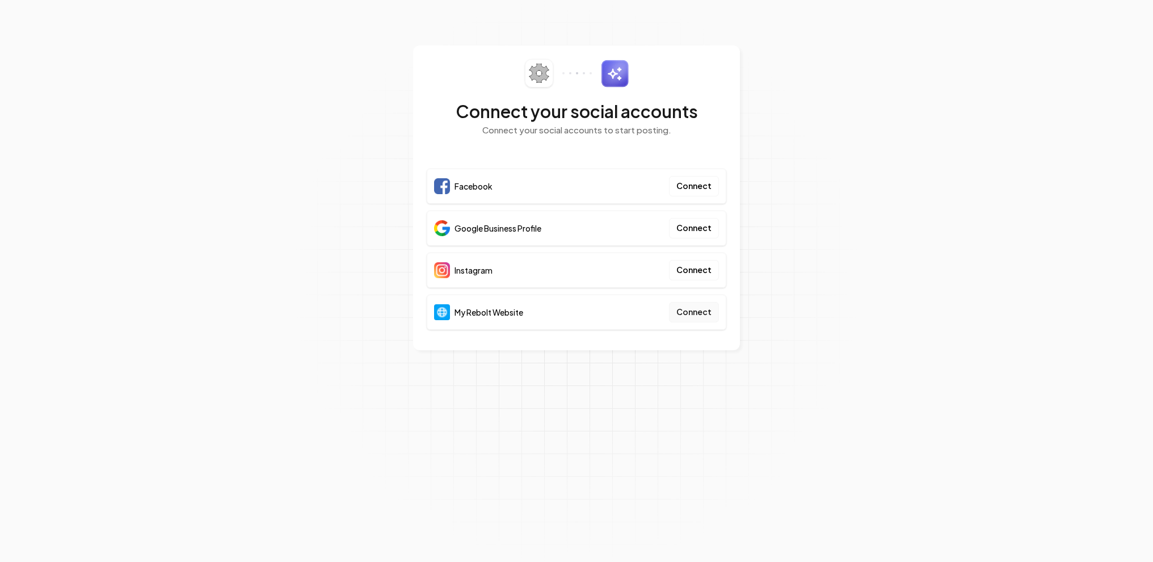
click at [705, 307] on button "Connect" at bounding box center [694, 312] width 50 height 20
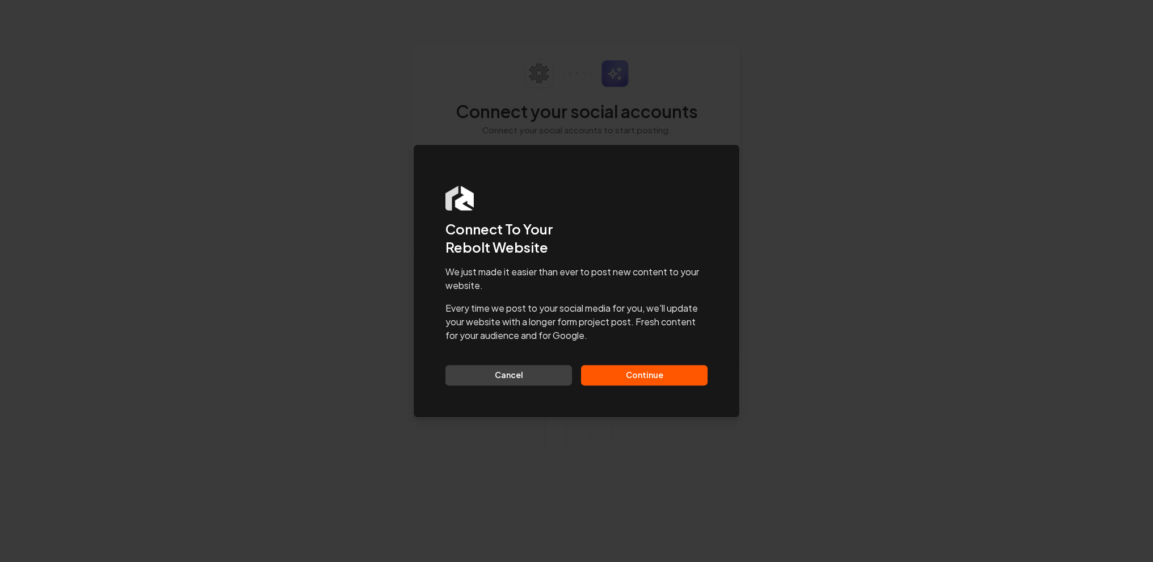
click at [664, 374] on button "Continue" at bounding box center [644, 375] width 127 height 20
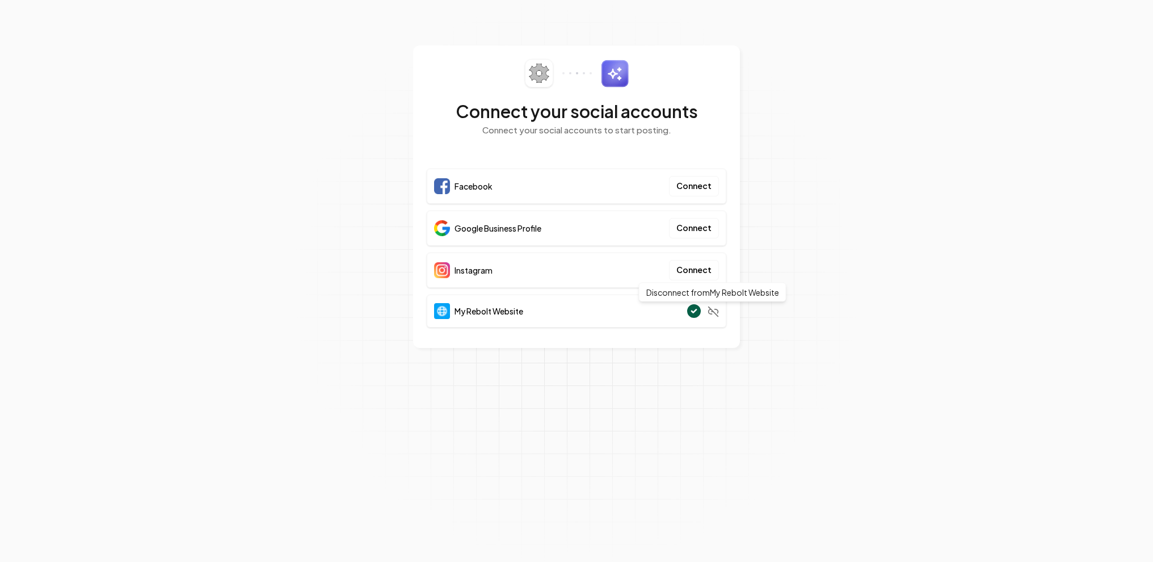
click at [714, 310] on icon at bounding box center [712, 311] width 11 height 11
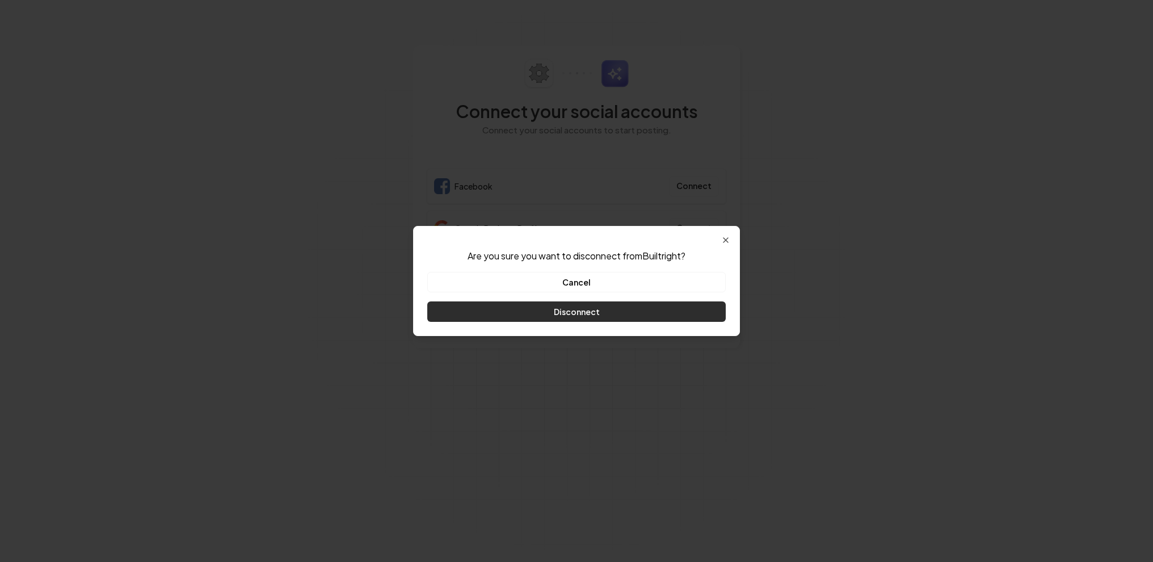
click at [617, 311] on button "Disconnect" at bounding box center [576, 311] width 298 height 20
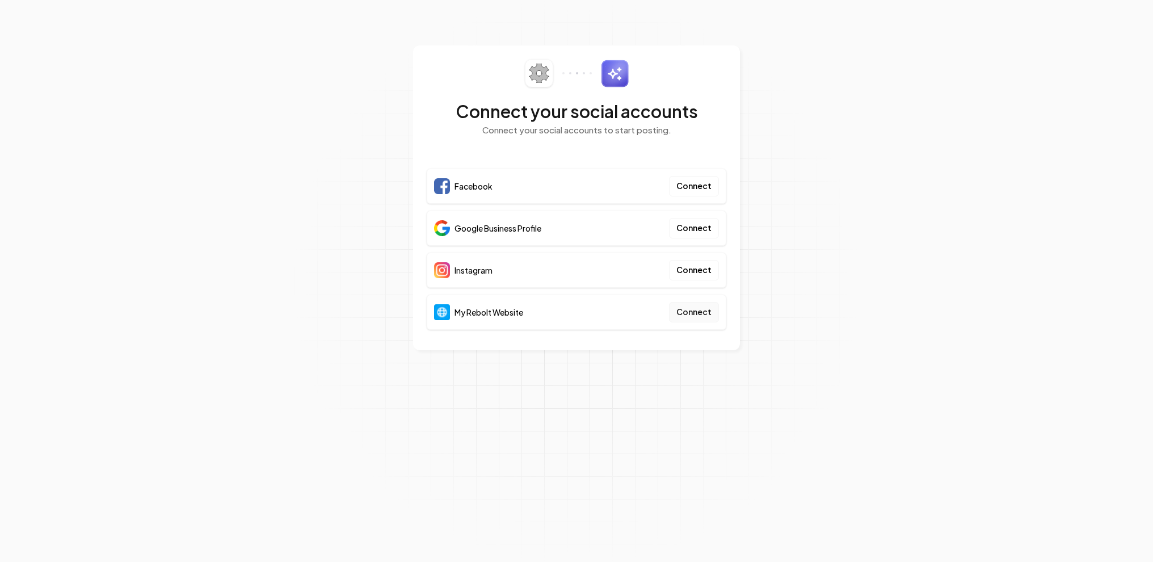
click at [689, 311] on button "Connect" at bounding box center [694, 312] width 50 height 20
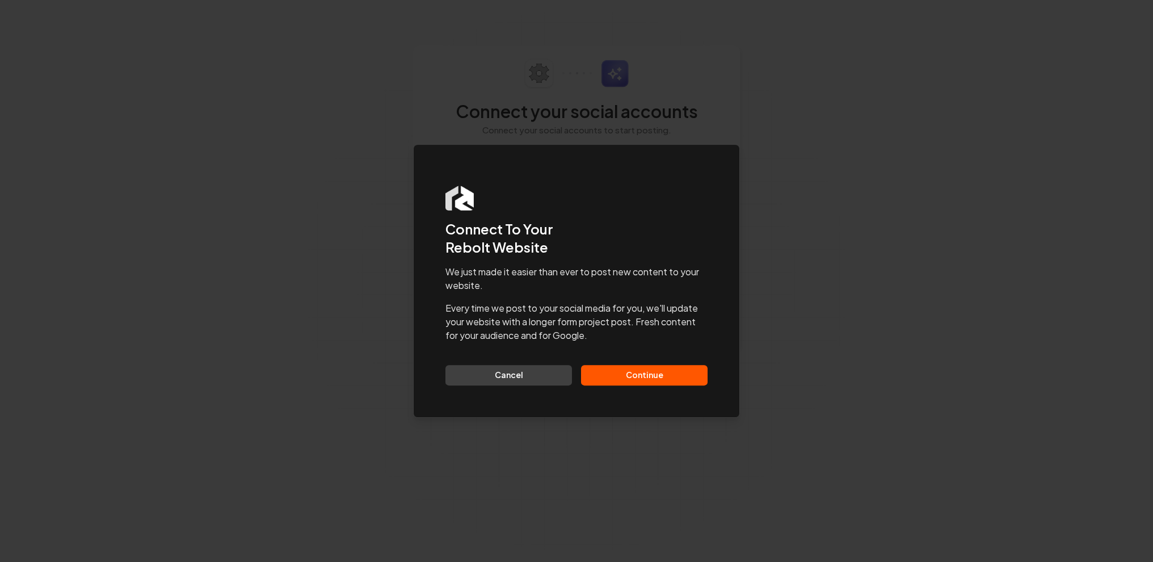
click at [654, 375] on button "Continue" at bounding box center [644, 375] width 127 height 20
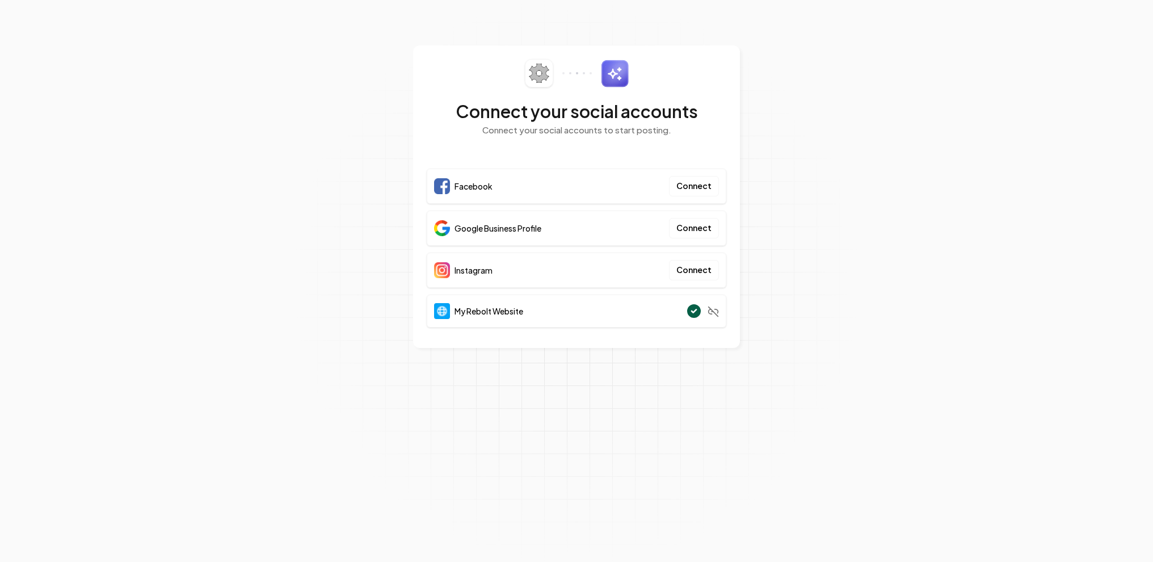
click at [536, 302] on div "My Rebolt Website" at bounding box center [577, 310] width 300 height 33
click at [495, 306] on span "My Rebolt Website" at bounding box center [488, 310] width 69 height 11
click at [482, 307] on span "My Rebolt Website" at bounding box center [488, 310] width 69 height 11
click at [665, 318] on div "My Rebolt Website" at bounding box center [577, 310] width 300 height 33
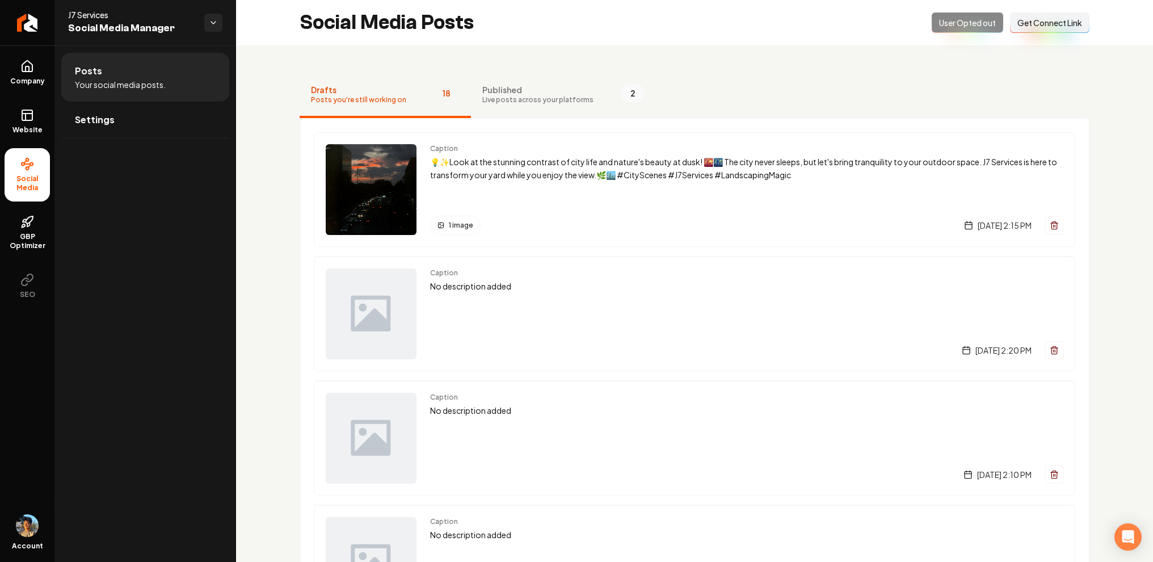
click at [959, 24] on div "Opted Out User Opted out Connect Link Get Connect Link" at bounding box center [1011, 22] width 158 height 20
drag, startPoint x: 930, startPoint y: 24, endPoint x: 985, endPoint y: 24, distance: 54.5
click at [985, 24] on div "Opted Out User Opted out Connect Link Get Connect Link" at bounding box center [1011, 22] width 158 height 20
click at [26, 124] on link "Website" at bounding box center [27, 121] width 45 height 44
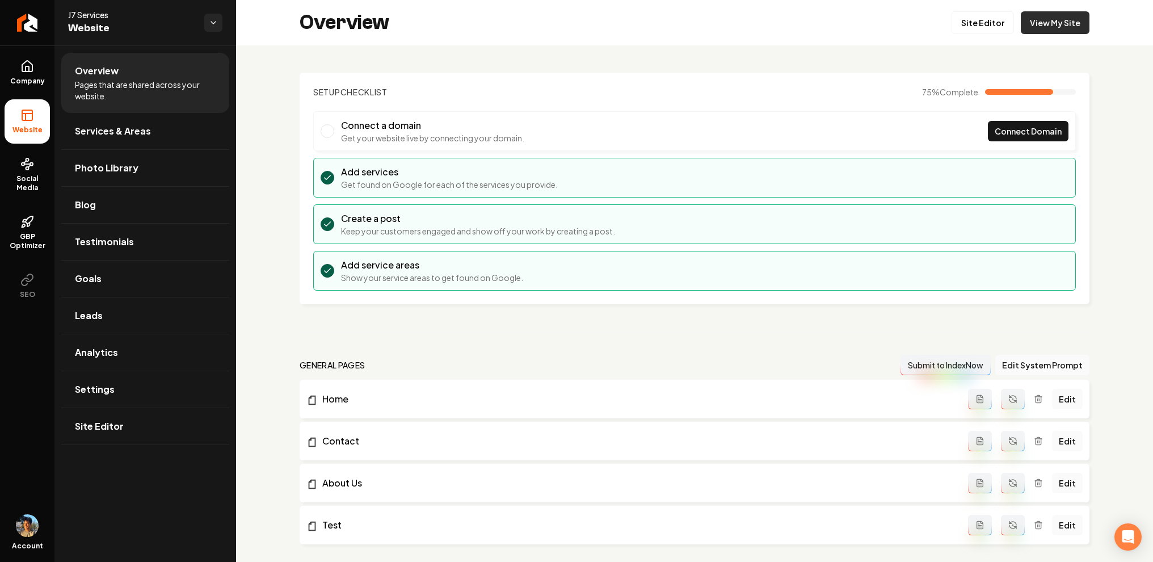
click at [1055, 21] on link "View My Site" at bounding box center [1055, 22] width 69 height 23
click at [146, 297] on link "Leads" at bounding box center [145, 315] width 168 height 36
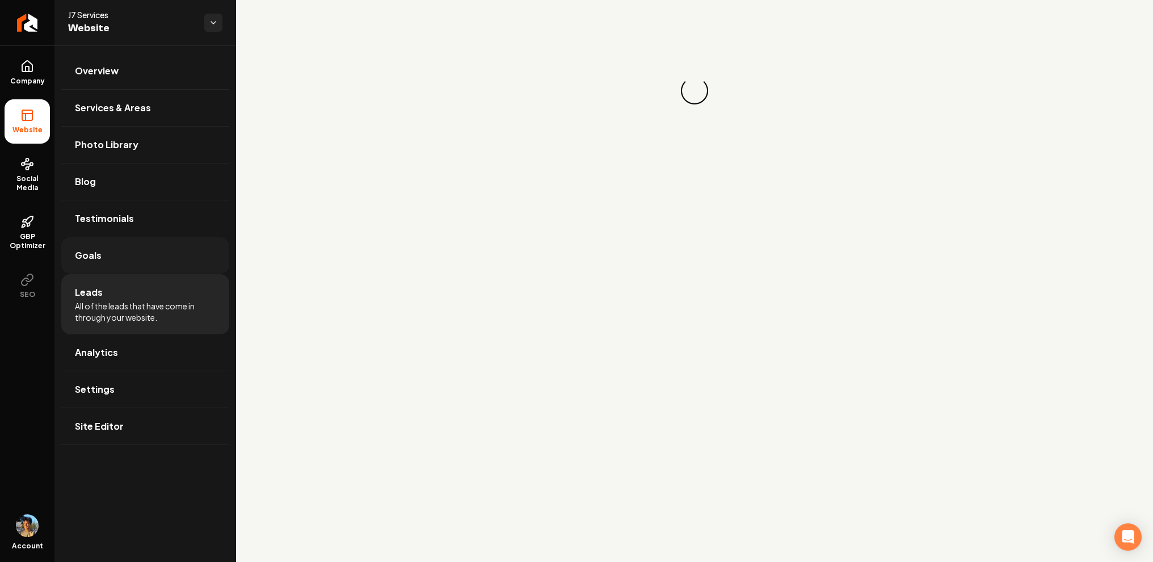
click at [144, 264] on link "Goals" at bounding box center [145, 255] width 168 height 36
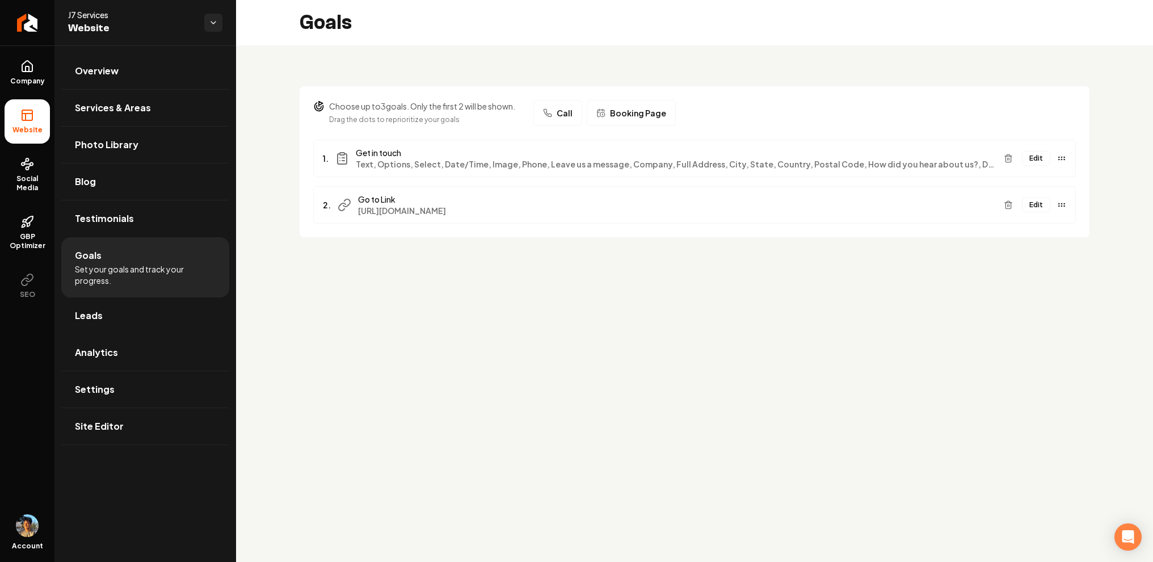
click at [556, 120] on button "Call" at bounding box center [557, 113] width 49 height 26
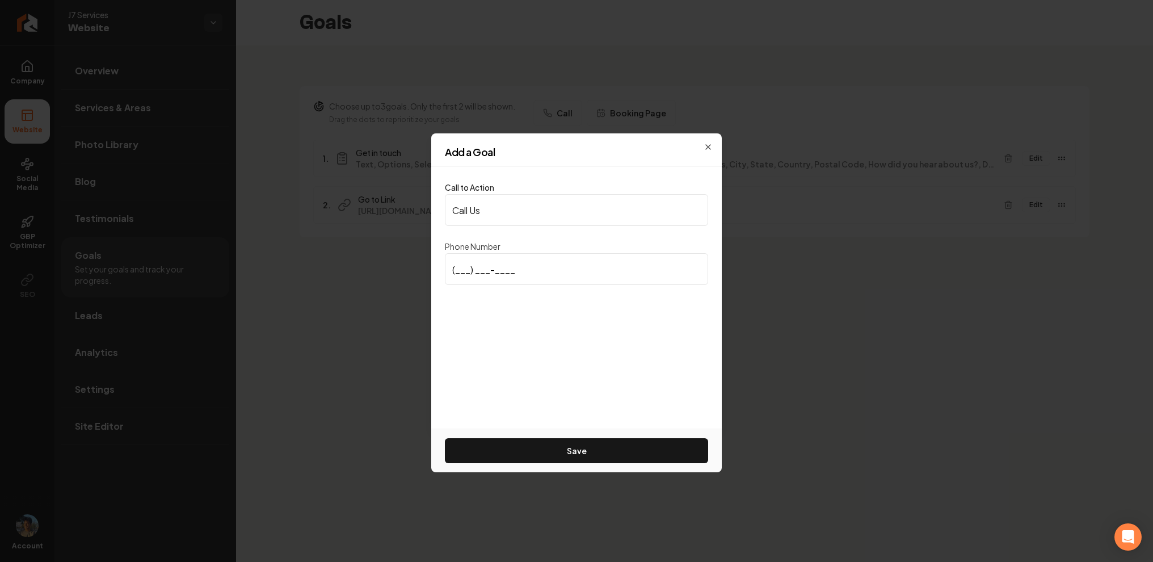
type input "[PHONE_NUMBER]"
click at [640, 450] on button "Save" at bounding box center [576, 450] width 263 height 25
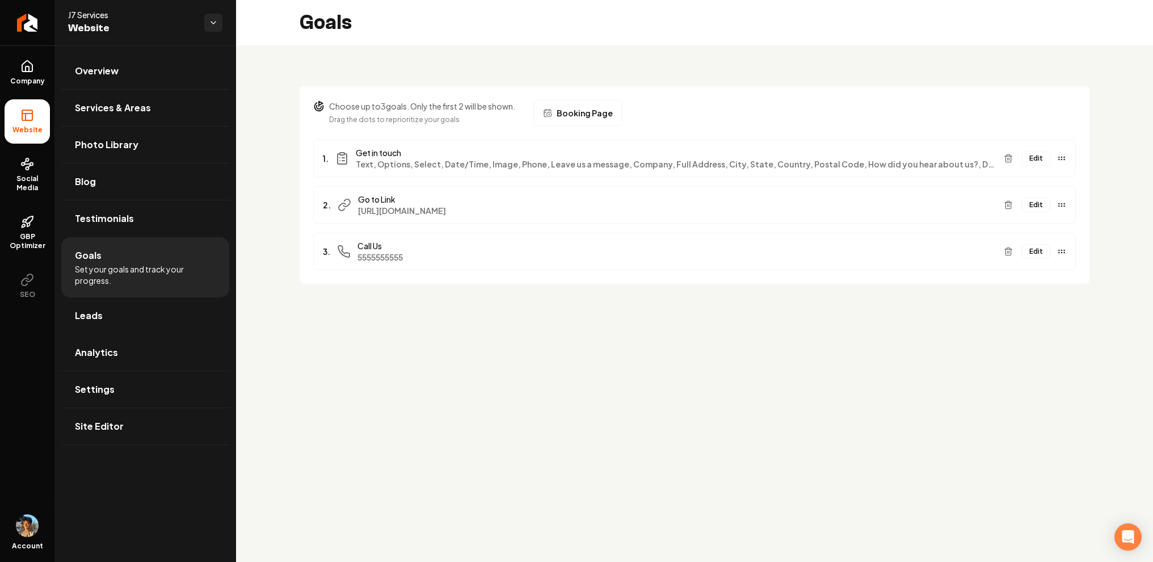
click at [575, 108] on span "Booking Page" at bounding box center [585, 112] width 56 height 11
click at [1038, 159] on button "Edit" at bounding box center [1036, 158] width 28 height 15
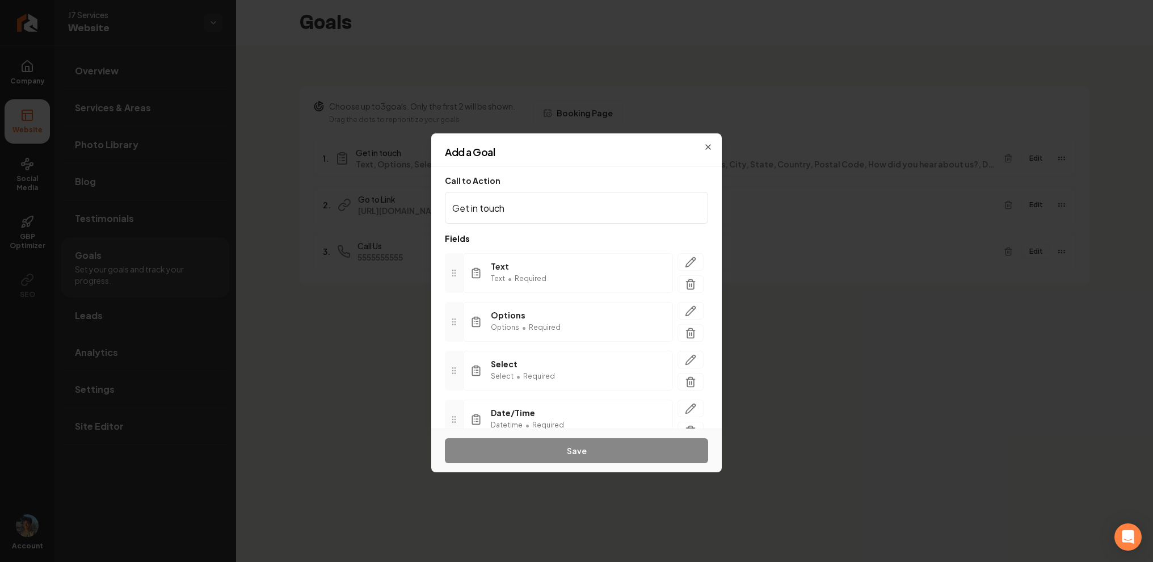
click at [601, 234] on p "Fields" at bounding box center [576, 238] width 263 height 11
click at [462, 323] on div at bounding box center [454, 325] width 18 height 40
click at [518, 307] on div "Options Options • Required" at bounding box center [568, 322] width 210 height 40
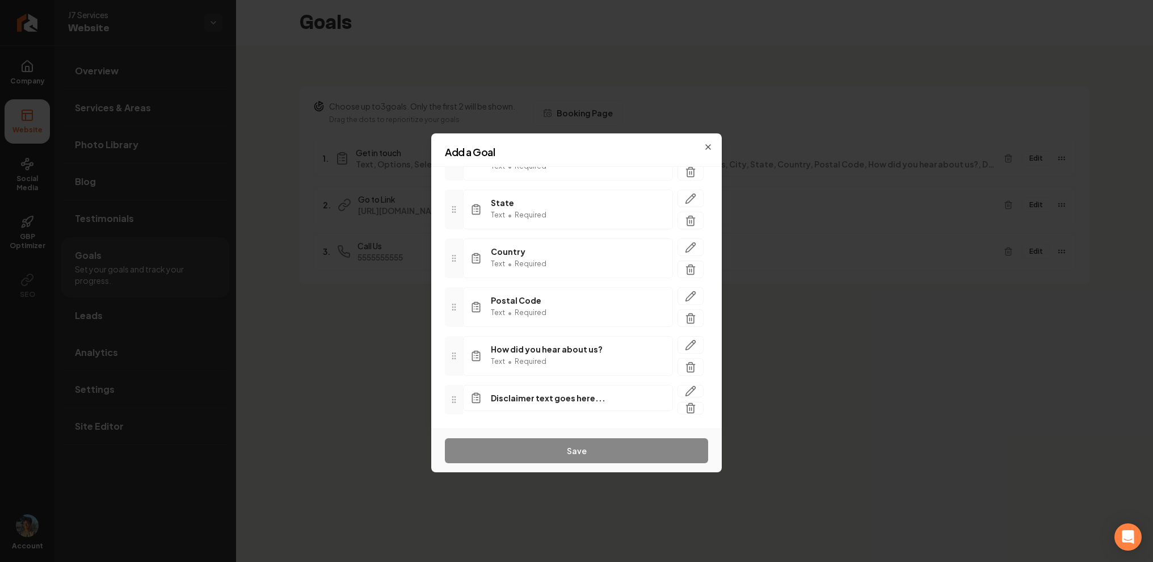
scroll to position [580, 0]
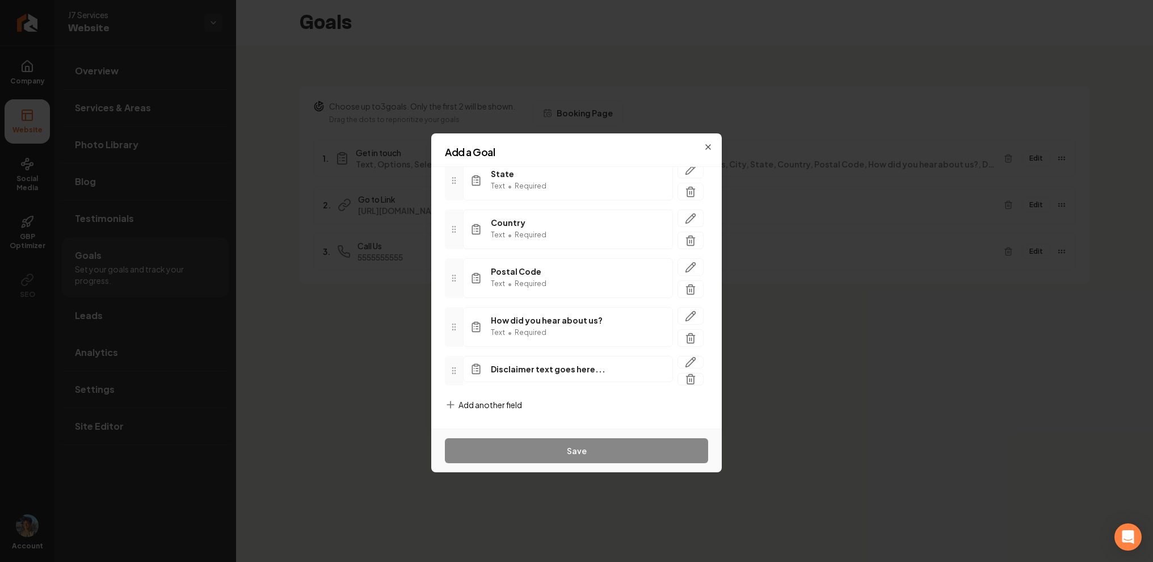
click at [510, 321] on span "How did you hear about us?" at bounding box center [547, 319] width 112 height 11
click at [477, 407] on span "Add another field" at bounding box center [490, 404] width 64 height 11
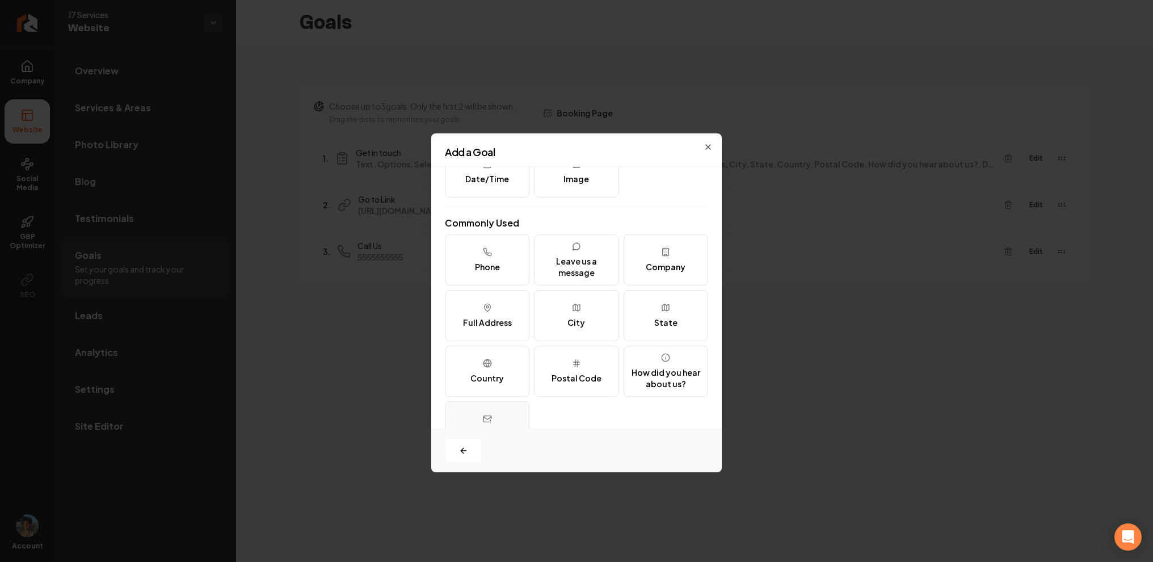
scroll to position [138, 0]
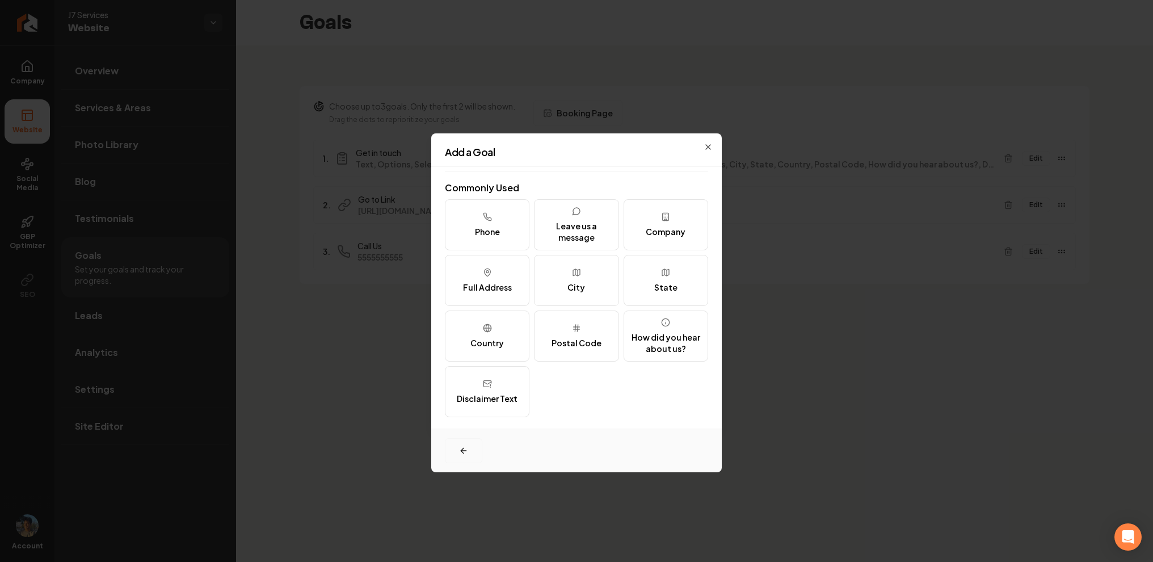
click at [468, 456] on button "button" at bounding box center [463, 450] width 37 height 25
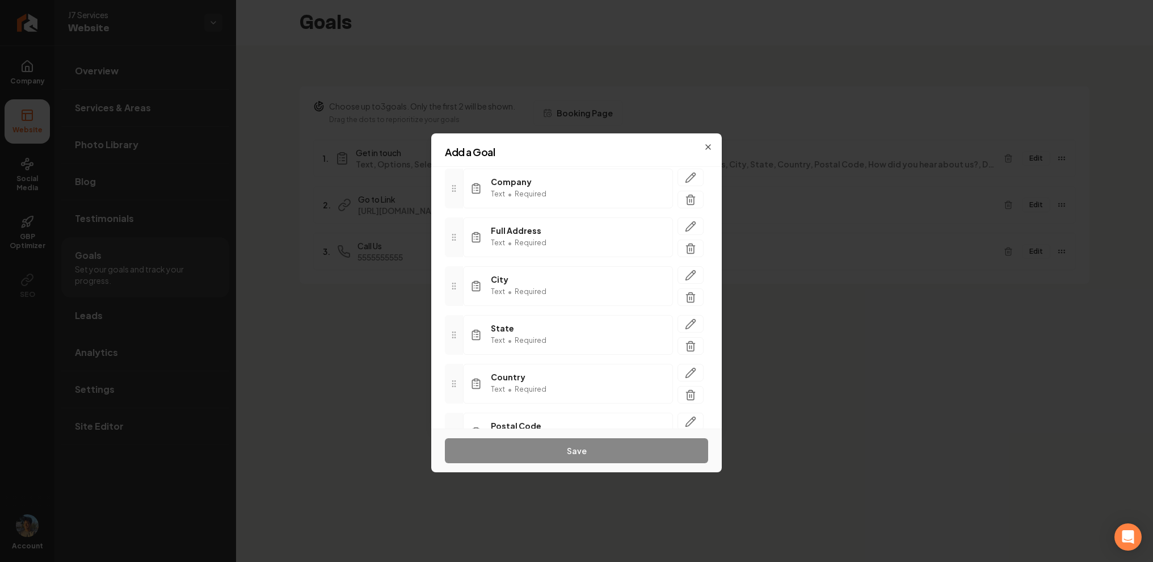
scroll to position [580, 0]
